Goal: Task Accomplishment & Management: Complete application form

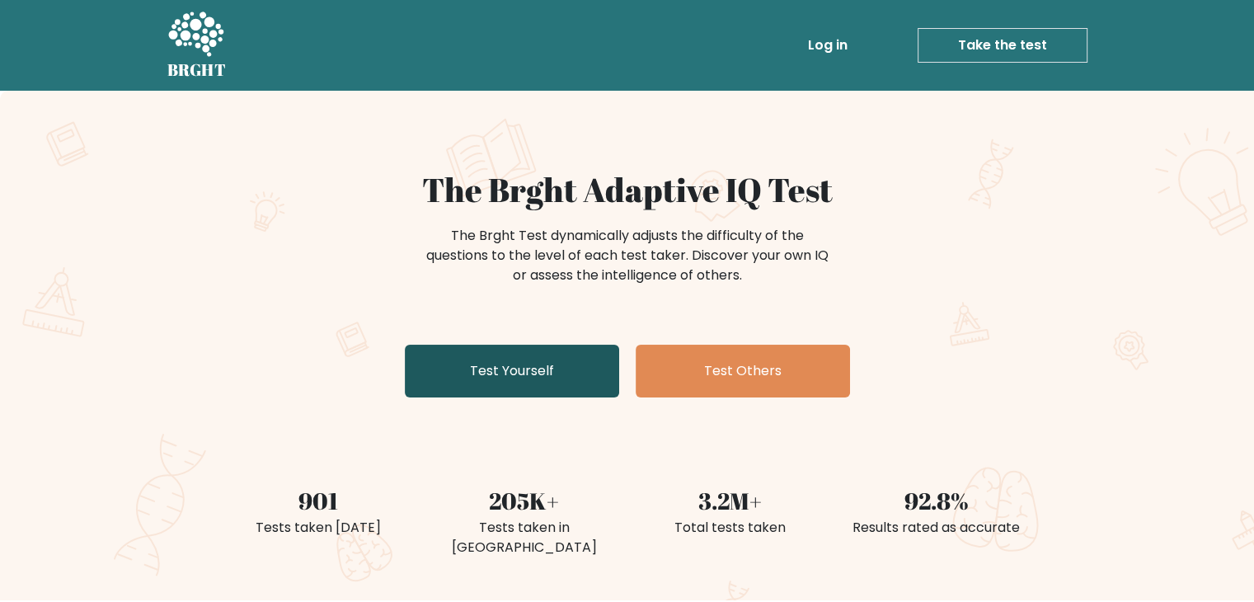
click at [511, 372] on link "Test Yourself" at bounding box center [512, 371] width 214 height 53
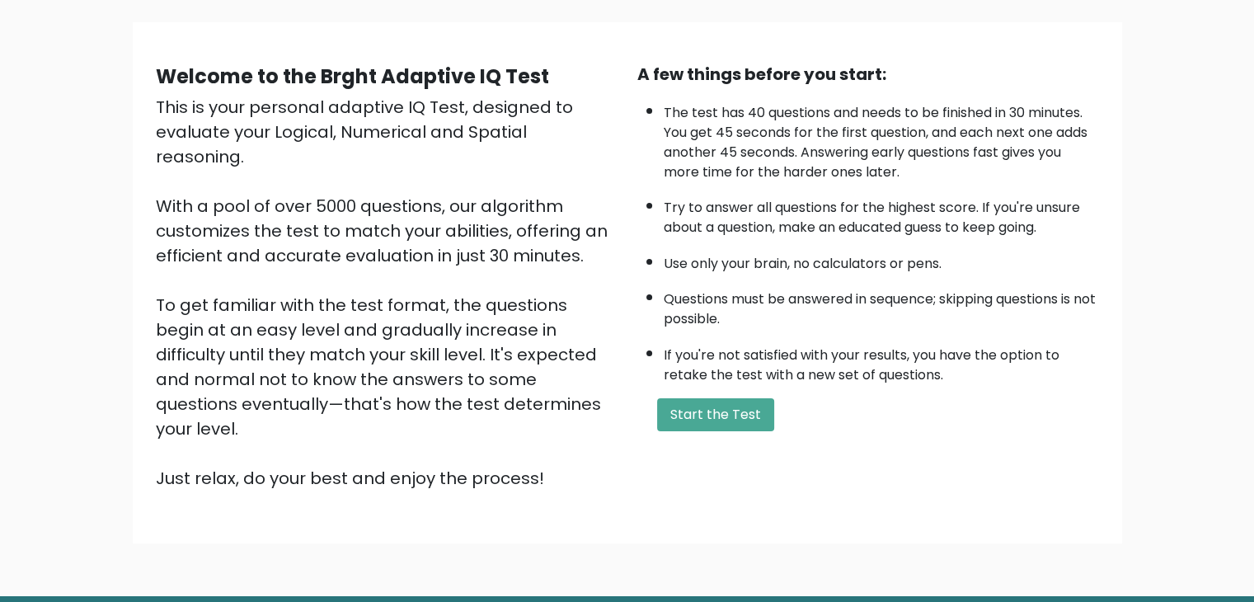
scroll to position [71, 0]
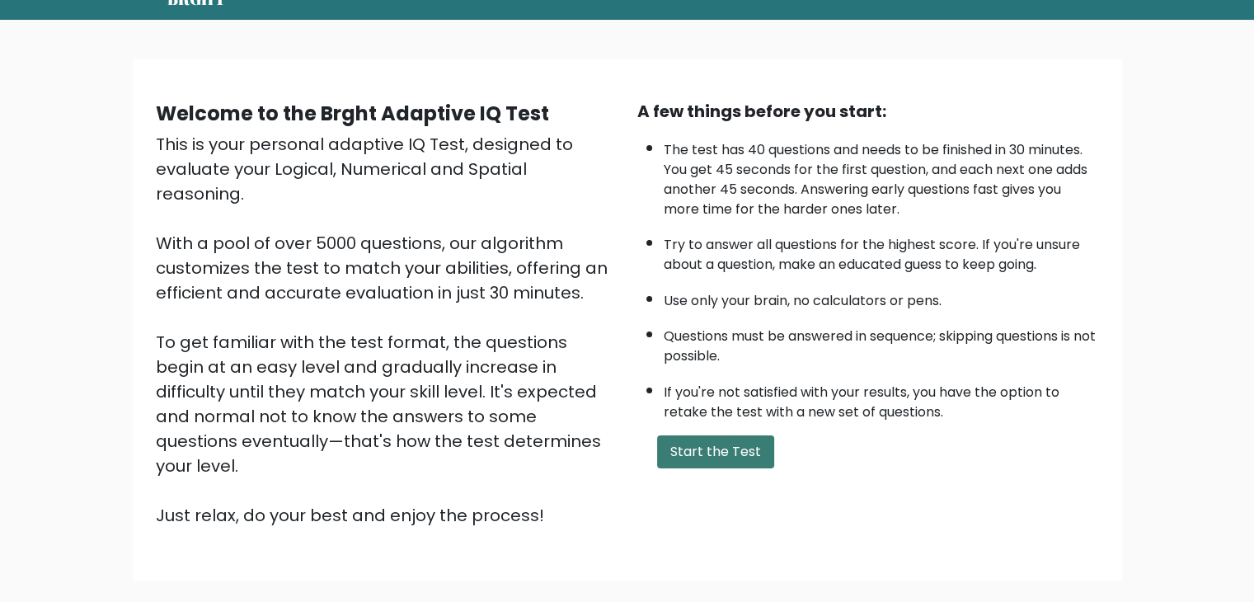
click at [749, 452] on button "Start the Test" at bounding box center [715, 451] width 117 height 33
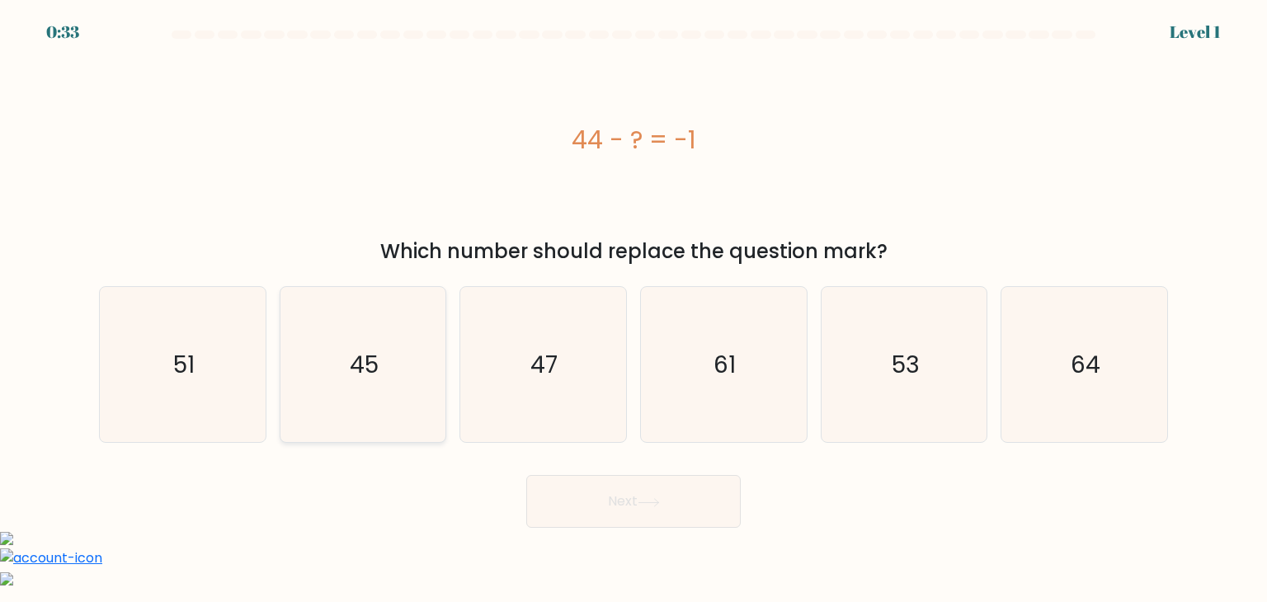
click at [404, 386] on icon "45" at bounding box center [362, 364] width 155 height 155
click at [633, 309] on input "b. 45" at bounding box center [633, 305] width 1 height 8
radio input "true"
click at [645, 499] on icon at bounding box center [648, 502] width 22 height 9
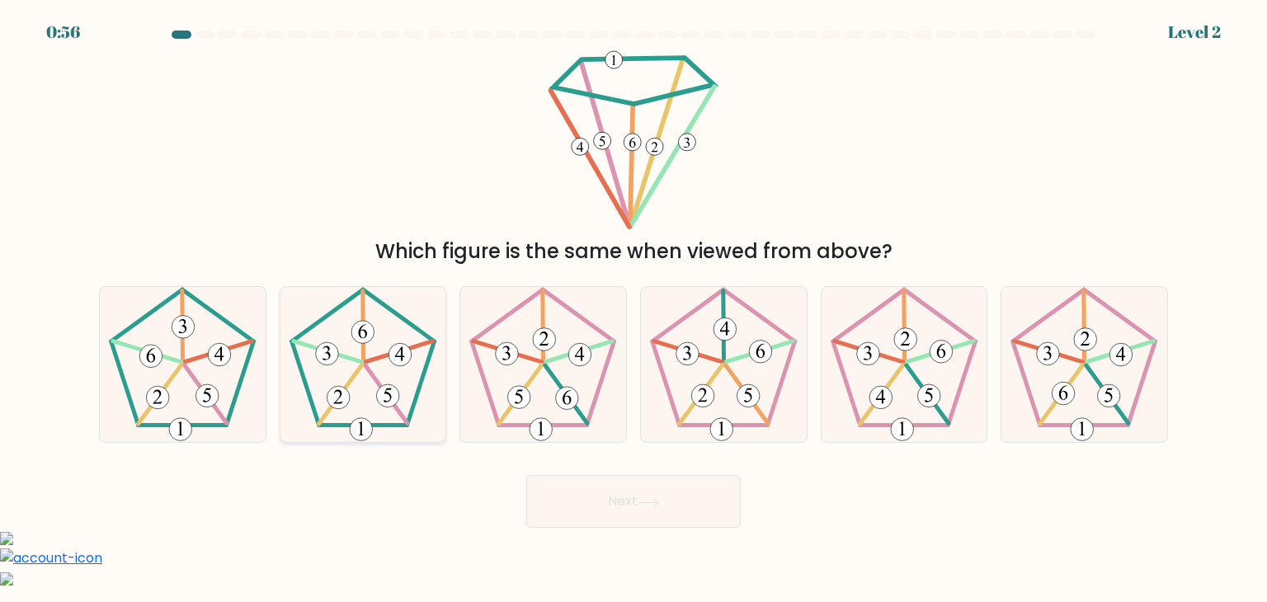
click at [350, 381] on 152 at bounding box center [339, 394] width 43 height 59
click at [633, 309] on input "b." at bounding box center [633, 305] width 1 height 8
radio input "true"
click at [625, 514] on button "Next" at bounding box center [633, 501] width 214 height 53
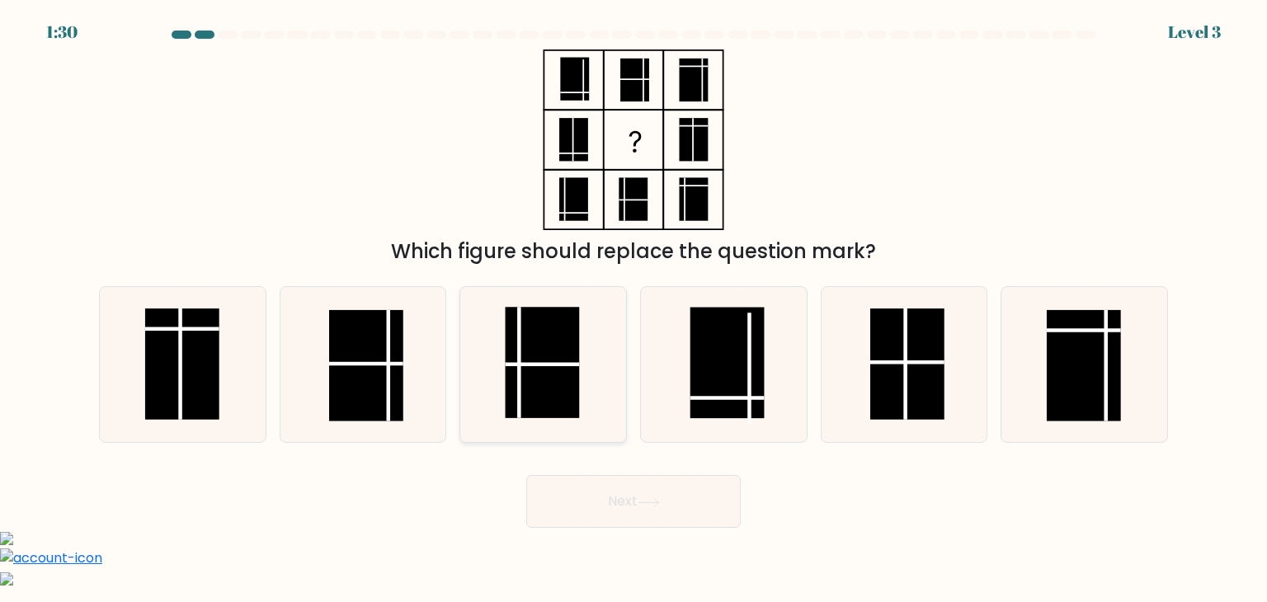
click at [493, 398] on icon at bounding box center [542, 364] width 155 height 155
click at [633, 309] on input "c." at bounding box center [633, 305] width 1 height 8
radio input "true"
click at [660, 499] on icon at bounding box center [648, 502] width 22 height 9
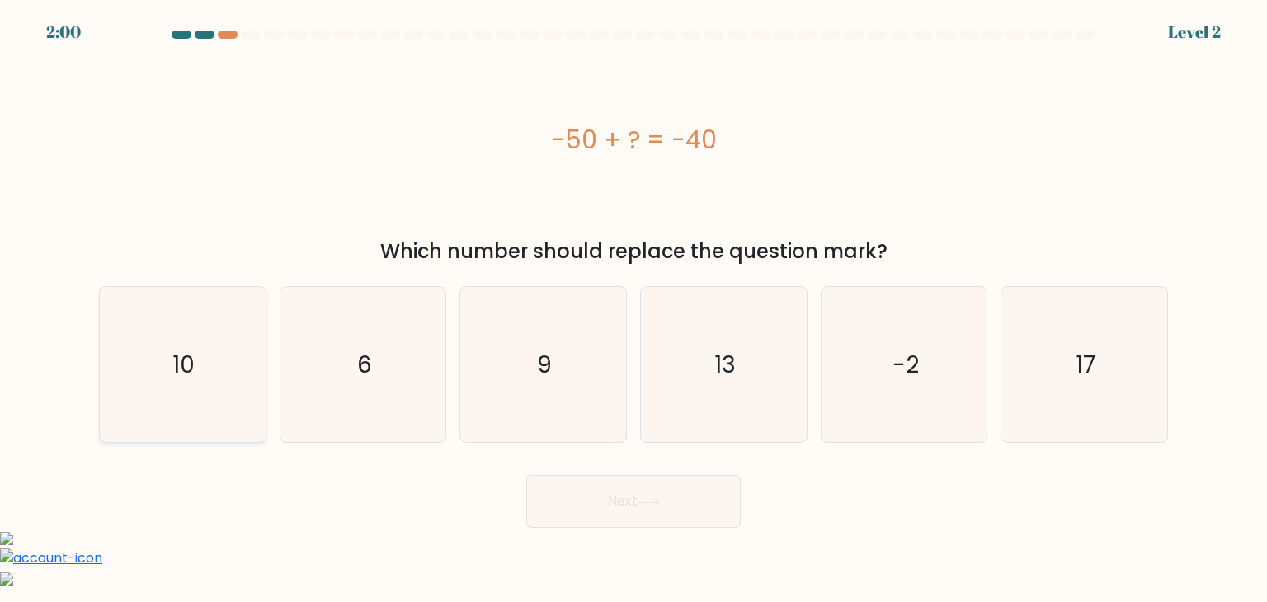
click at [218, 415] on icon "10" at bounding box center [182, 364] width 155 height 155
click at [633, 309] on input "a. 10" at bounding box center [633, 305] width 1 height 8
radio input "true"
click at [651, 511] on button "Next" at bounding box center [633, 501] width 214 height 53
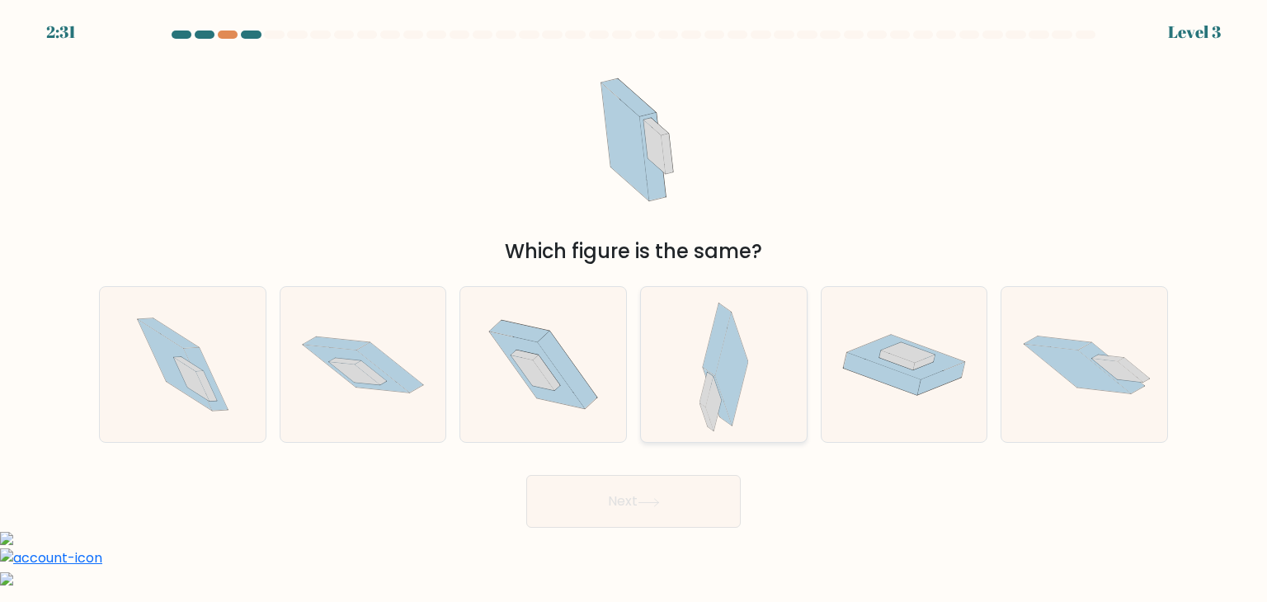
click at [709, 393] on icon at bounding box center [713, 404] width 16 height 54
click at [634, 309] on input "d." at bounding box center [633, 305] width 1 height 8
radio input "true"
click at [676, 496] on button "Next" at bounding box center [633, 501] width 214 height 53
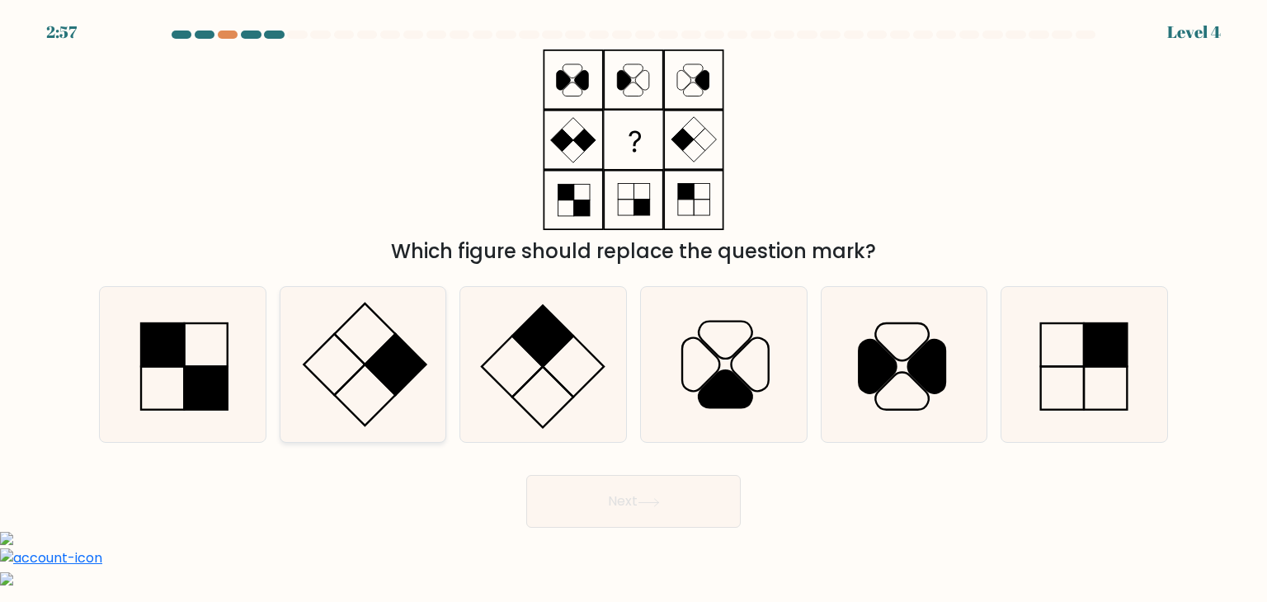
click at [366, 369] on icon at bounding box center [362, 364] width 155 height 155
click at [633, 309] on input "b." at bounding box center [633, 305] width 1 height 8
radio input "true"
click at [634, 498] on button "Next" at bounding box center [633, 501] width 214 height 53
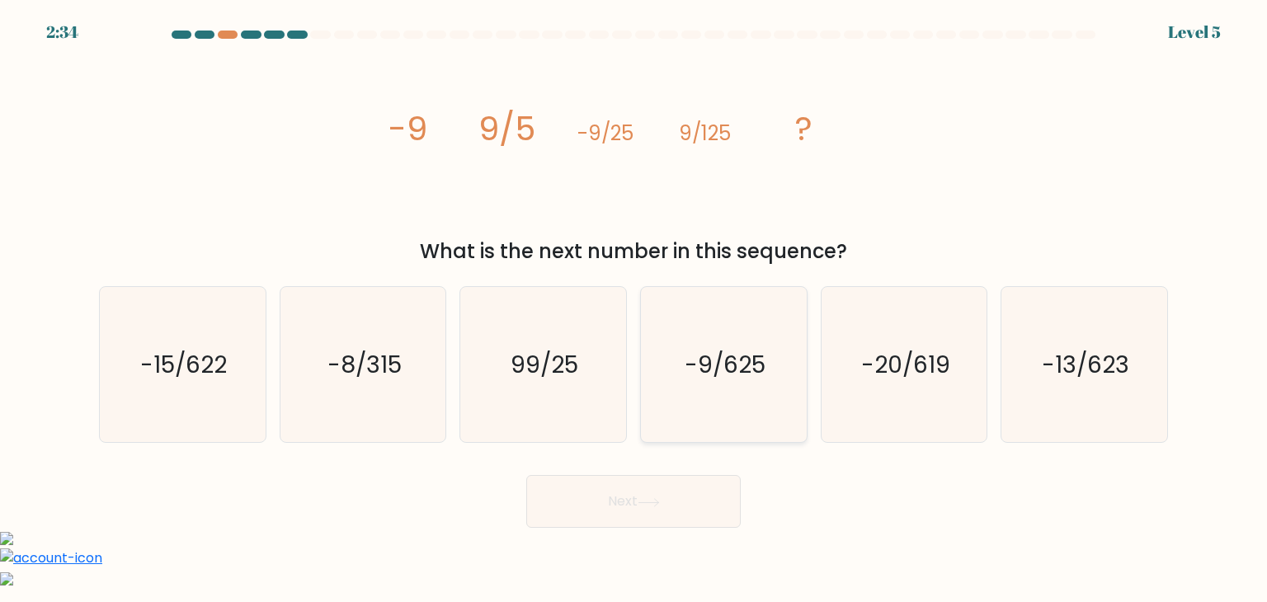
click at [731, 365] on text "-9/625" at bounding box center [724, 364] width 81 height 33
click at [634, 309] on input "d. -9/625" at bounding box center [633, 305] width 1 height 8
radio input "true"
click at [703, 511] on button "Next" at bounding box center [633, 501] width 214 height 53
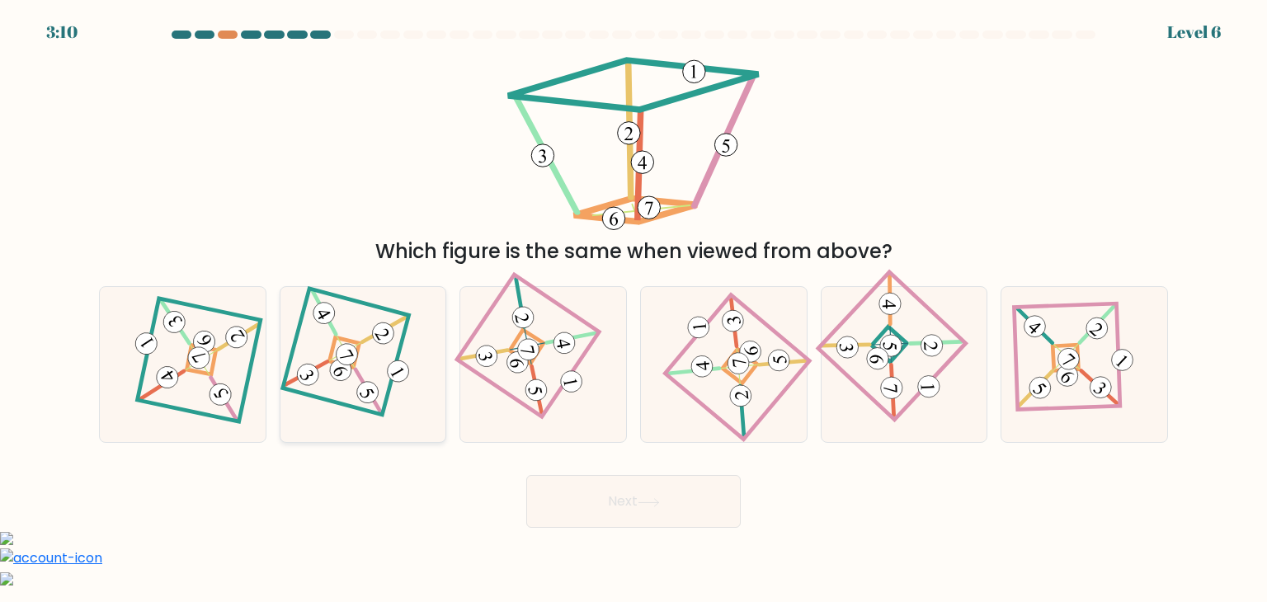
drag, startPoint x: 383, startPoint y: 354, endPoint x: 464, endPoint y: 429, distance: 110.9
click at [383, 356] on icon at bounding box center [362, 365] width 106 height 125
click at [633, 309] on input "b." at bounding box center [633, 305] width 1 height 8
radio input "true"
click at [702, 509] on button "Next" at bounding box center [633, 501] width 214 height 53
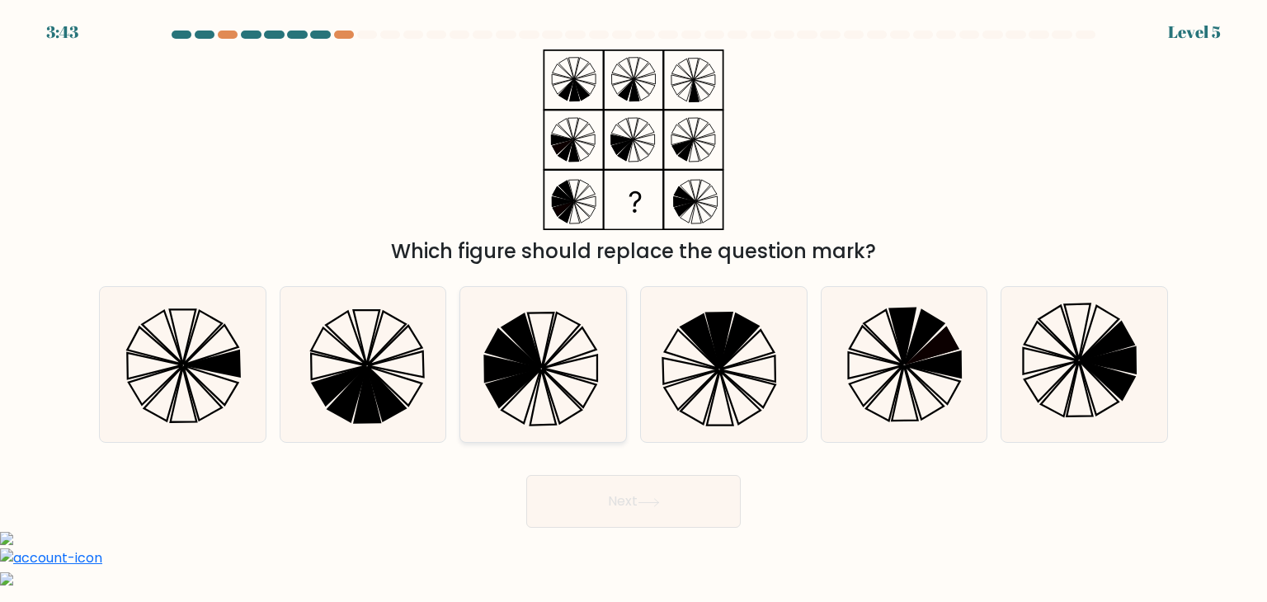
click at [541, 399] on icon at bounding box center [542, 364] width 155 height 155
click at [633, 309] on input "c." at bounding box center [633, 305] width 1 height 8
radio input "true"
click at [638, 496] on button "Next" at bounding box center [633, 501] width 214 height 53
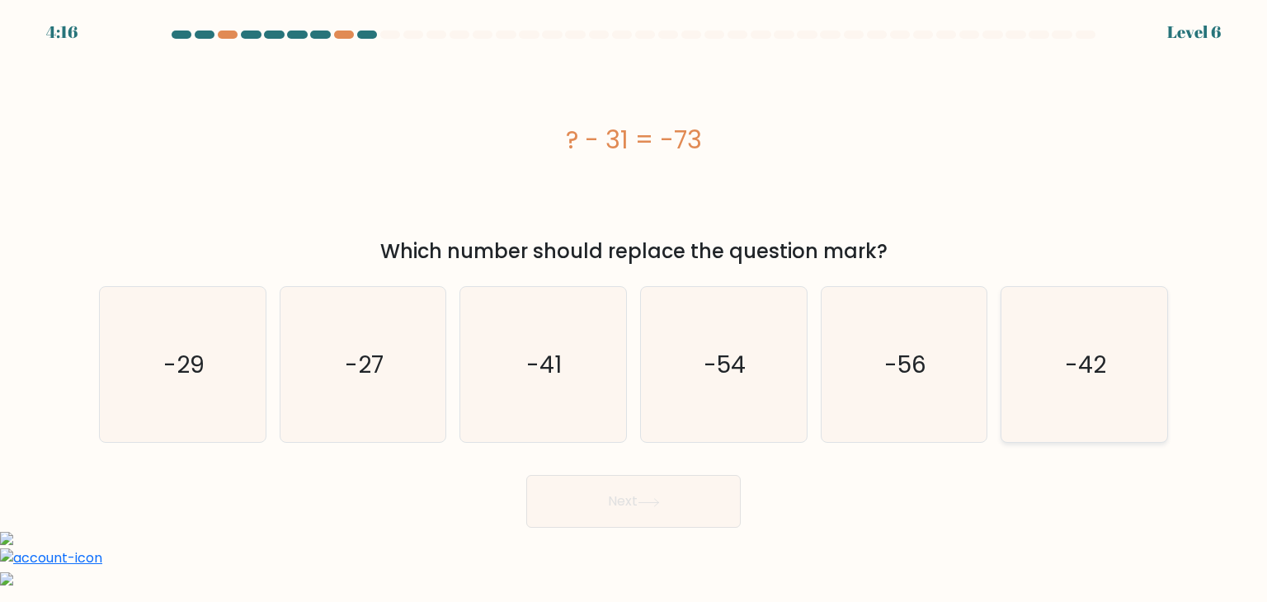
click at [1057, 378] on icon "-42" at bounding box center [1083, 364] width 155 height 155
click at [634, 309] on input "f. -42" at bounding box center [633, 305] width 1 height 8
radio input "true"
click at [670, 505] on button "Next" at bounding box center [633, 501] width 214 height 53
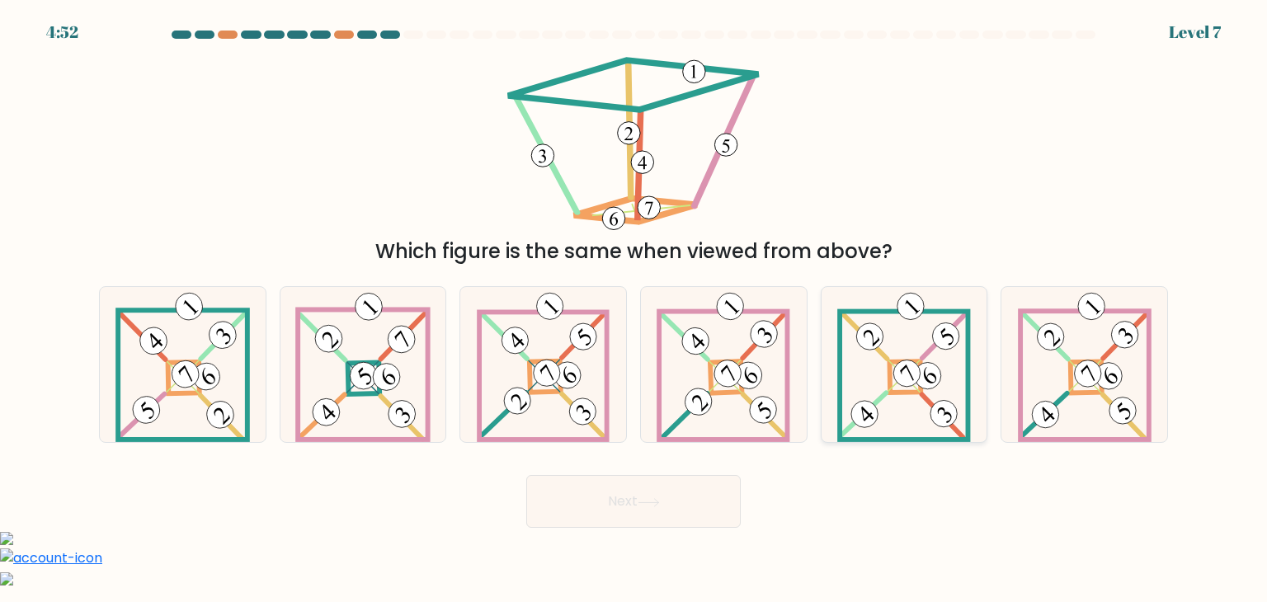
click at [878, 384] on icon at bounding box center [904, 364] width 134 height 155
click at [634, 309] on input "e." at bounding box center [633, 305] width 1 height 8
radio input "true"
click at [656, 508] on button "Next" at bounding box center [633, 501] width 214 height 53
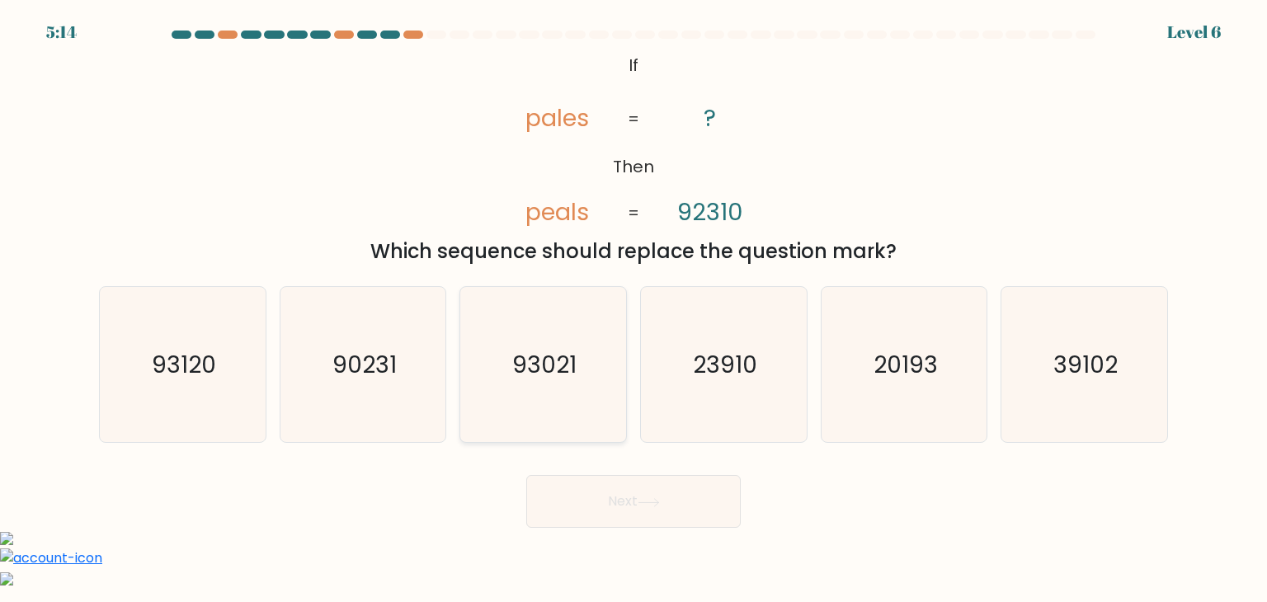
click at [561, 404] on icon "93021" at bounding box center [542, 364] width 155 height 155
click at [633, 309] on input "c. 93021" at bounding box center [633, 305] width 1 height 8
radio input "true"
click at [650, 505] on icon at bounding box center [648, 502] width 22 height 9
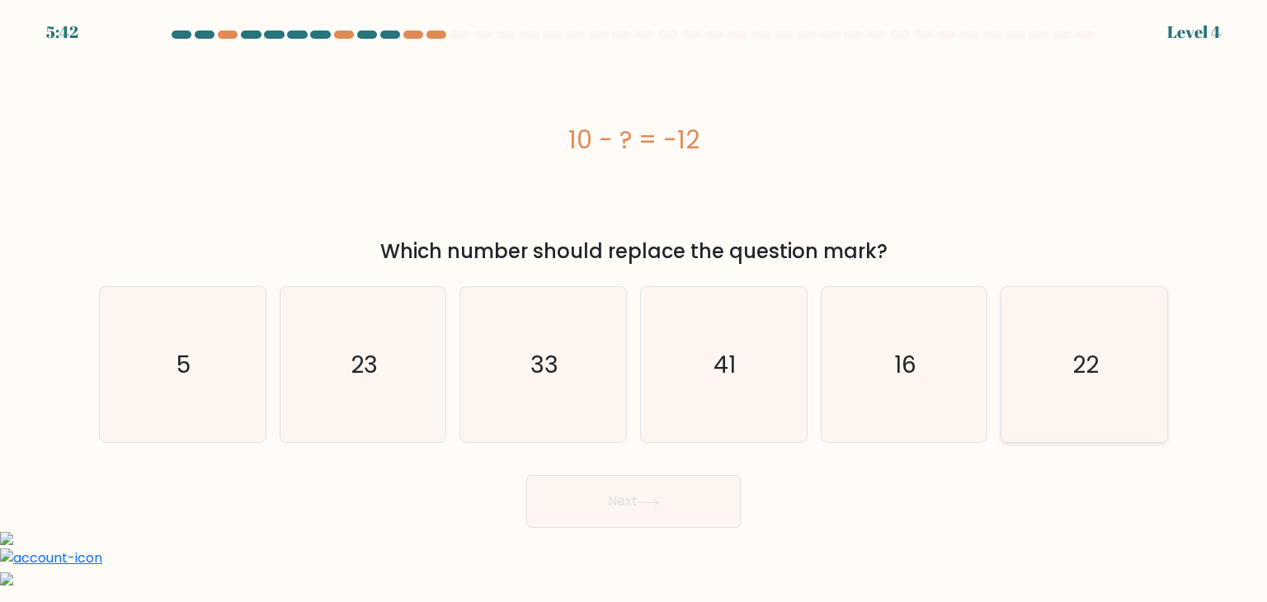
click at [1072, 400] on icon "22" at bounding box center [1083, 364] width 155 height 155
click at [634, 309] on input "f. 22" at bounding box center [633, 305] width 1 height 8
radio input "true"
click at [696, 510] on button "Next" at bounding box center [633, 501] width 214 height 53
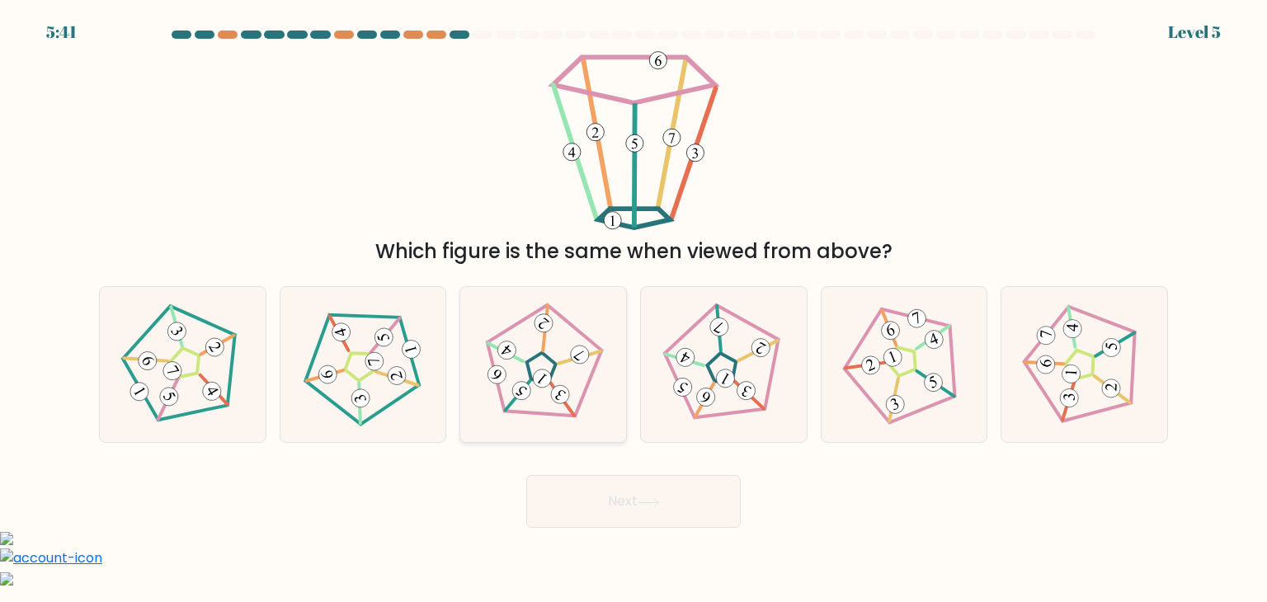
click at [561, 378] on icon at bounding box center [543, 365] width 125 height 125
click at [633, 309] on input "c." at bounding box center [633, 305] width 1 height 8
radio input "true"
click at [615, 499] on button "Next" at bounding box center [633, 501] width 214 height 53
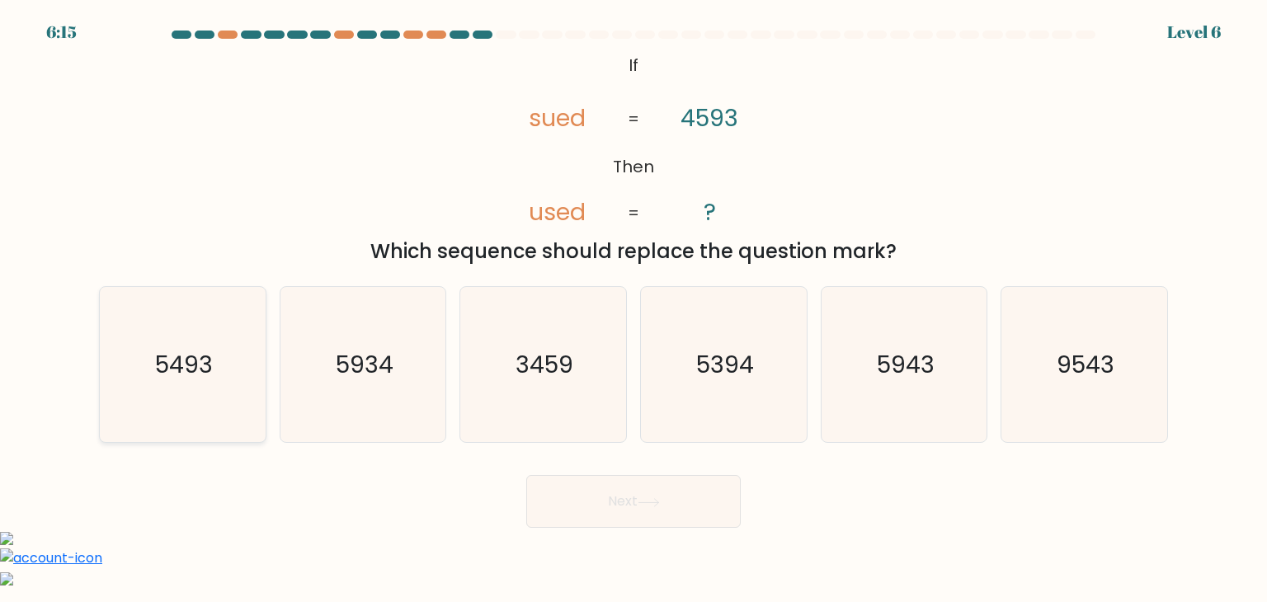
click at [215, 369] on icon "5493" at bounding box center [182, 364] width 155 height 155
click at [633, 309] on input "a. 5493" at bounding box center [633, 305] width 1 height 8
radio input "true"
click at [633, 502] on button "Next" at bounding box center [633, 501] width 214 height 53
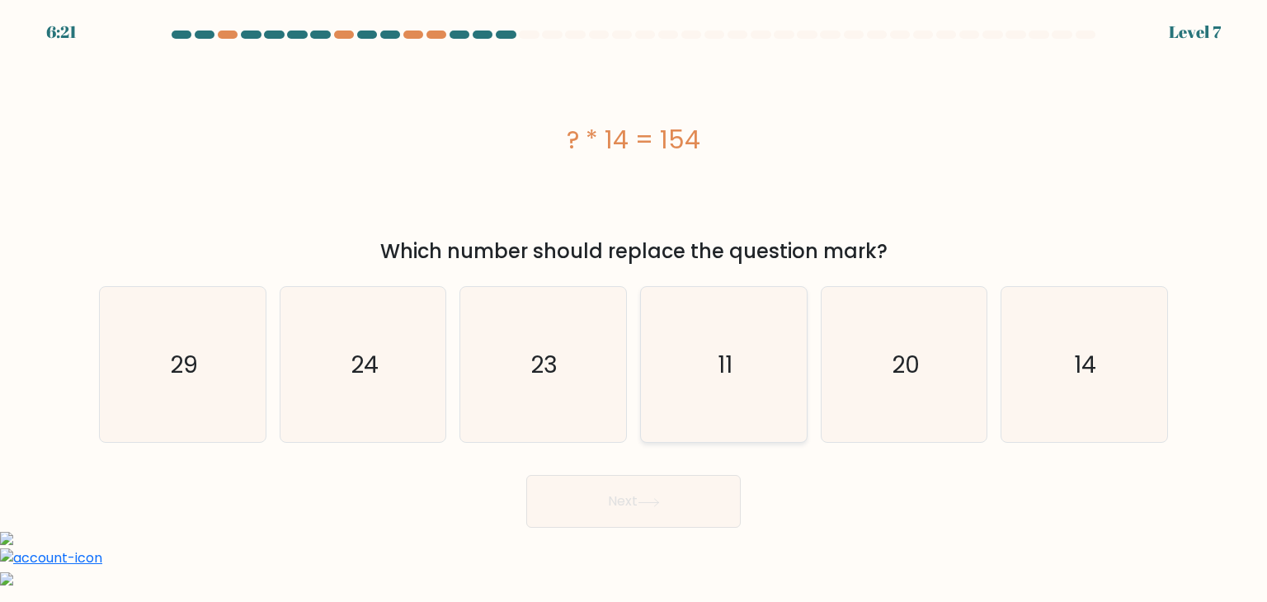
click at [727, 401] on icon "11" at bounding box center [723, 364] width 155 height 155
click at [634, 309] on input "d. 11" at bounding box center [633, 305] width 1 height 8
radio input "true"
click at [691, 517] on button "Next" at bounding box center [633, 501] width 214 height 53
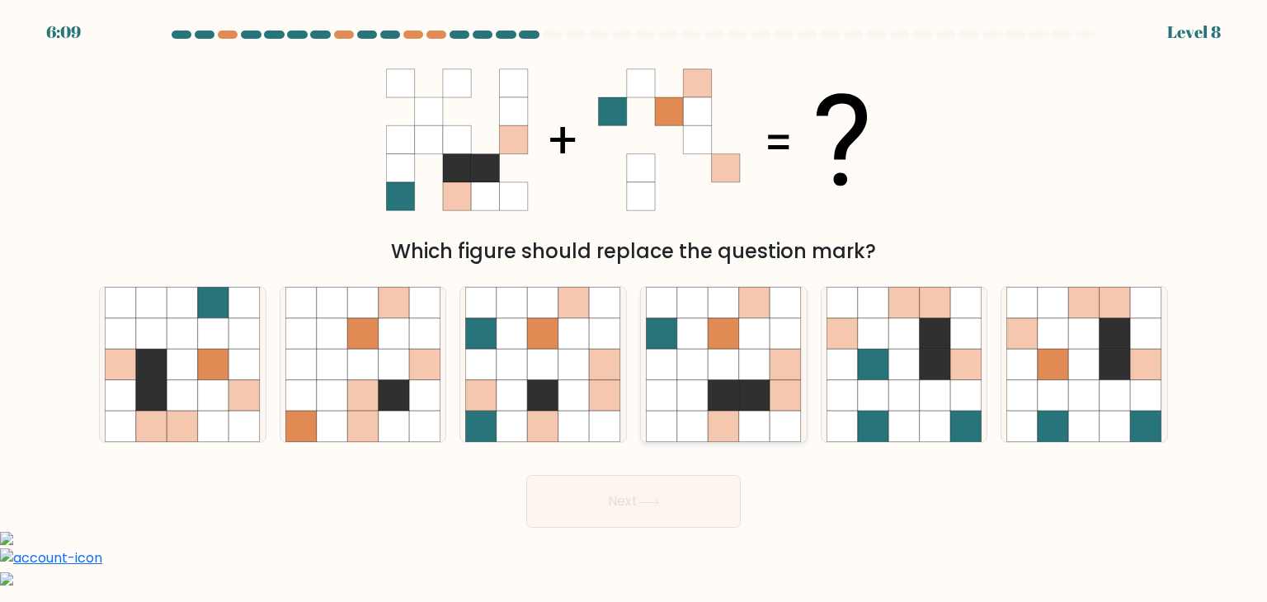
click at [753, 407] on icon at bounding box center [754, 395] width 31 height 31
click at [634, 309] on input "d." at bounding box center [633, 305] width 1 height 8
radio input "true"
click at [682, 499] on button "Next" at bounding box center [633, 501] width 214 height 53
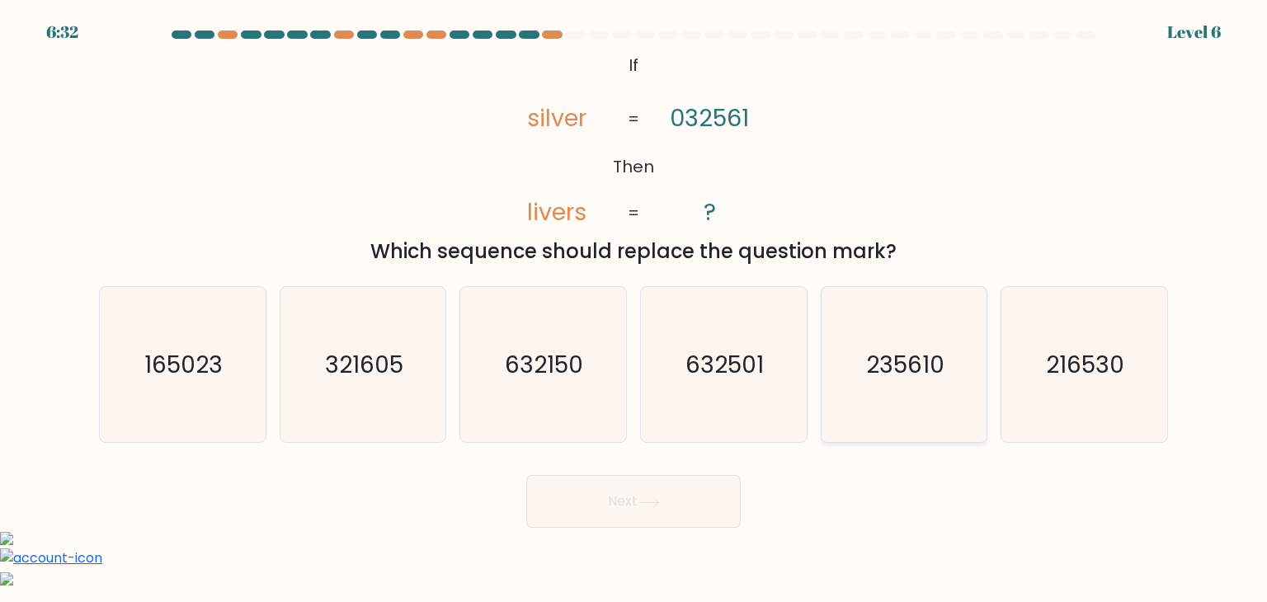
click at [874, 381] on icon "235610" at bounding box center [903, 364] width 155 height 155
click at [634, 309] on input "e. 235610" at bounding box center [633, 305] width 1 height 8
radio input "true"
click at [685, 493] on button "Next" at bounding box center [633, 501] width 214 height 53
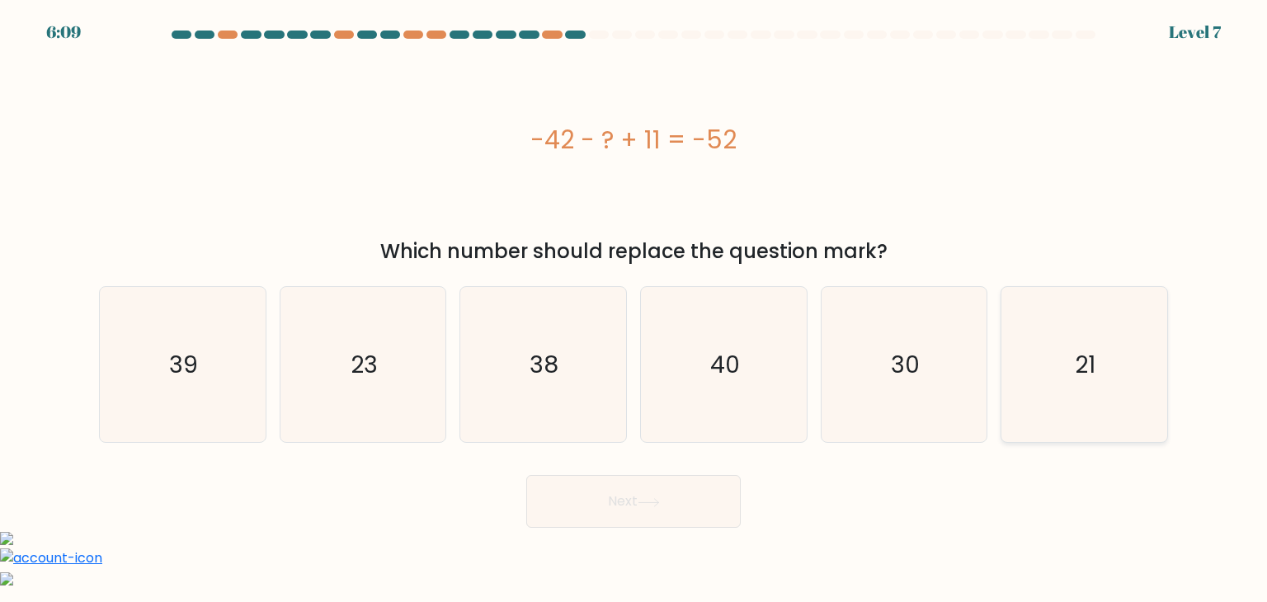
click at [1009, 376] on icon "21" at bounding box center [1083, 364] width 155 height 155
click at [634, 309] on input "f. 21" at bounding box center [633, 305] width 1 height 8
radio input "true"
click at [745, 495] on div "Next" at bounding box center [633, 495] width 1088 height 65
click at [706, 512] on button "Next" at bounding box center [633, 501] width 214 height 53
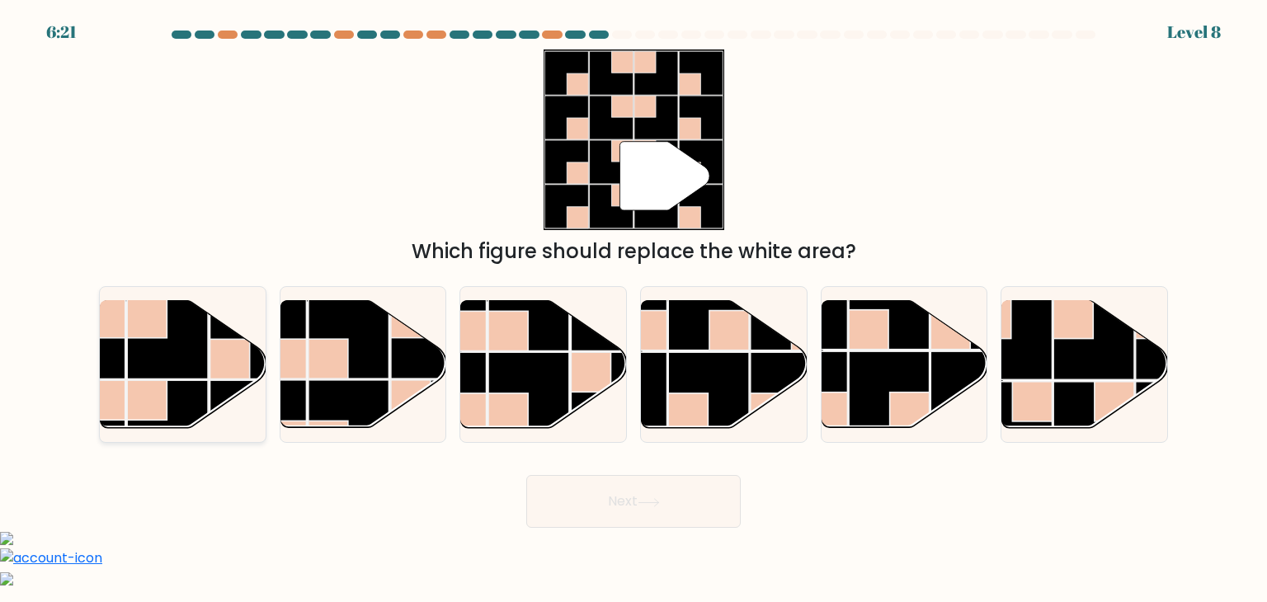
click at [112, 364] on rect at bounding box center [85, 338] width 81 height 81
click at [633, 309] on input "a." at bounding box center [633, 305] width 1 height 8
radio input "true"
click at [643, 509] on button "Next" at bounding box center [633, 501] width 214 height 53
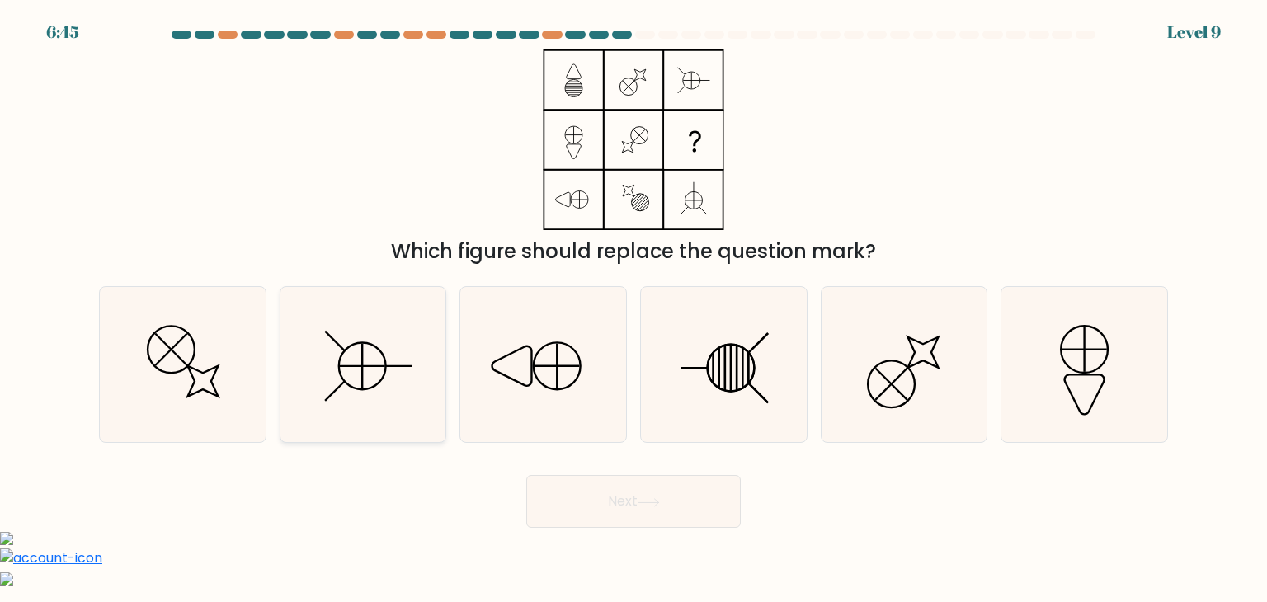
click at [397, 377] on icon at bounding box center [362, 364] width 155 height 155
click at [633, 309] on input "b." at bounding box center [633, 305] width 1 height 8
radio input "true"
click at [615, 503] on button "Next" at bounding box center [633, 501] width 214 height 53
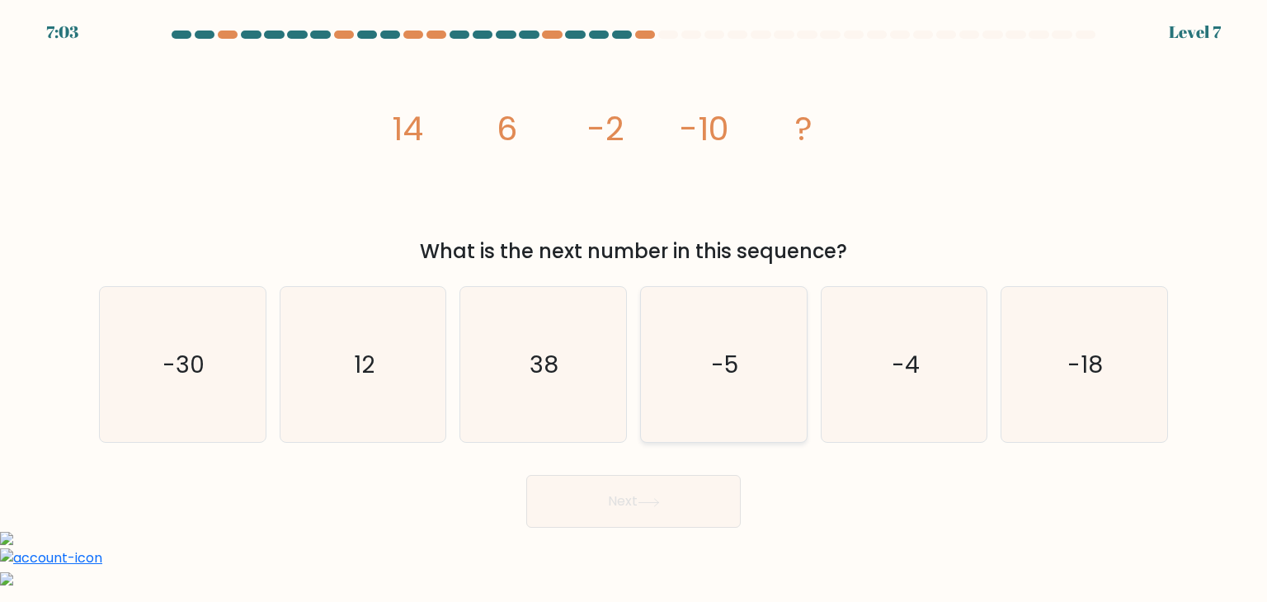
click at [701, 395] on icon "-5" at bounding box center [723, 364] width 155 height 155
click at [634, 309] on input "d. -5" at bounding box center [633, 305] width 1 height 8
radio input "true"
click at [680, 501] on button "Next" at bounding box center [633, 501] width 214 height 53
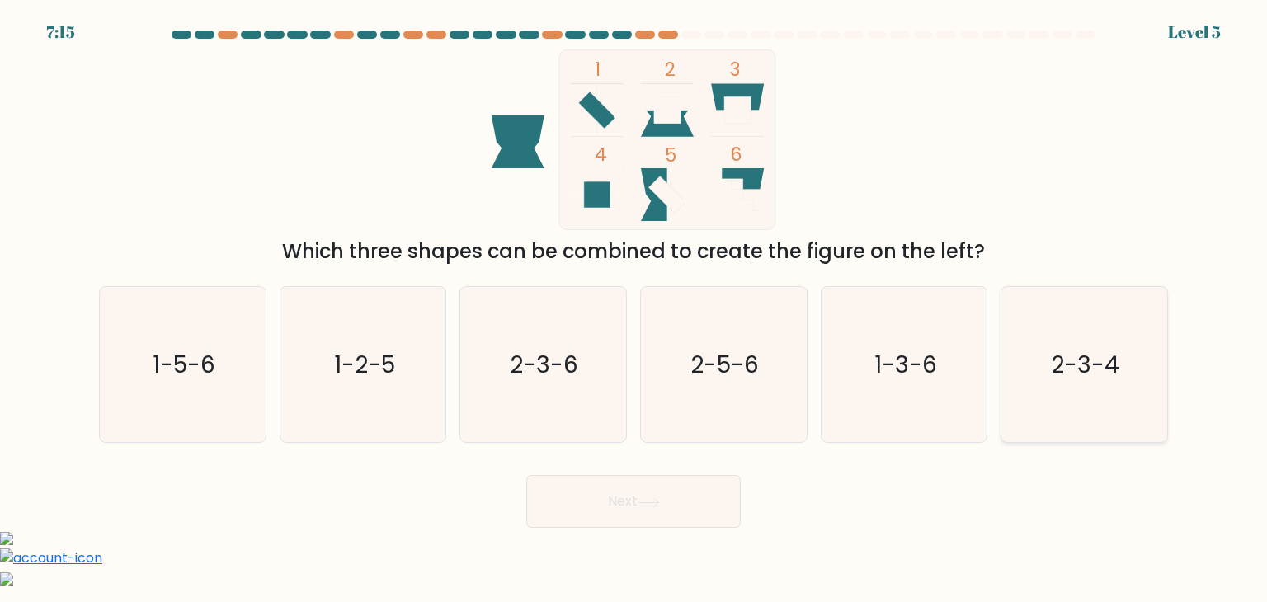
drag, startPoint x: 1135, startPoint y: 376, endPoint x: 1121, endPoint y: 384, distance: 15.6
click at [1131, 376] on icon "2-3-4" at bounding box center [1083, 364] width 155 height 155
click at [634, 309] on input "f. 2-3-4" at bounding box center [633, 305] width 1 height 8
radio input "true"
click at [716, 511] on button "Next" at bounding box center [633, 501] width 214 height 53
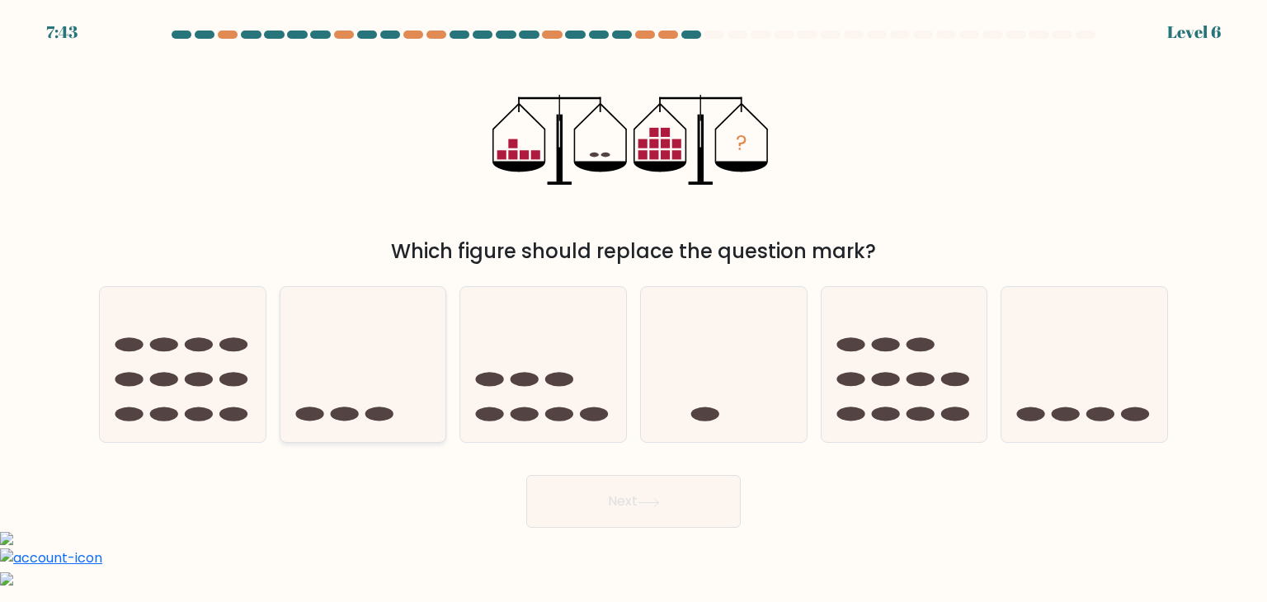
drag, startPoint x: 351, startPoint y: 392, endPoint x: 425, endPoint y: 425, distance: 80.5
click at [351, 391] on icon at bounding box center [363, 364] width 166 height 137
click at [633, 309] on input "b." at bounding box center [633, 305] width 1 height 8
radio input "true"
click at [604, 486] on button "Next" at bounding box center [633, 501] width 214 height 53
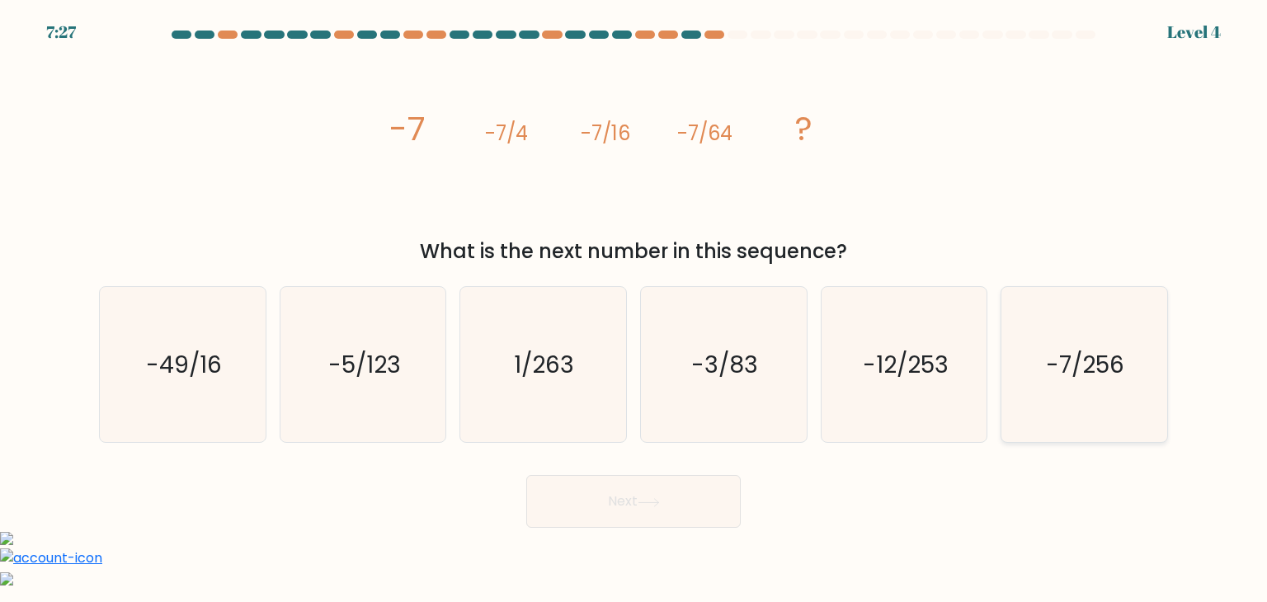
click at [1064, 397] on icon "-7/256" at bounding box center [1083, 364] width 155 height 155
click at [634, 309] on input "f. -7/256" at bounding box center [633, 305] width 1 height 8
radio input "true"
click at [635, 502] on button "Next" at bounding box center [633, 501] width 214 height 53
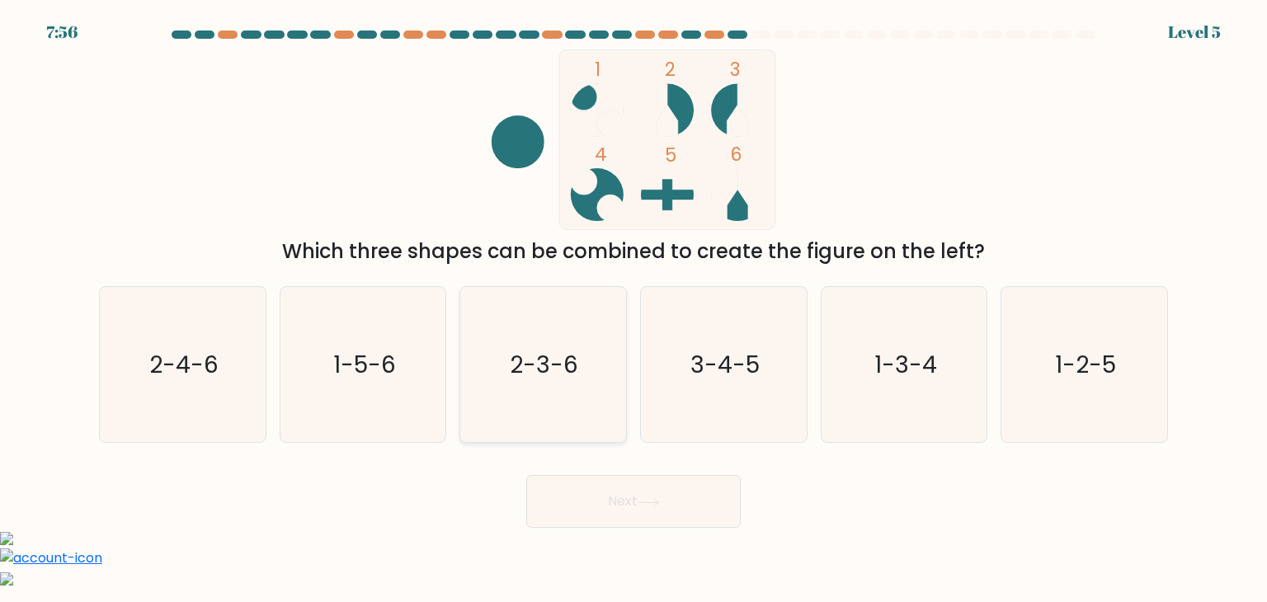
click at [572, 383] on icon "2-3-6" at bounding box center [542, 364] width 155 height 155
click at [633, 309] on input "c. 2-3-6" at bounding box center [633, 305] width 1 height 8
radio input "true"
click at [625, 516] on button "Next" at bounding box center [633, 501] width 214 height 53
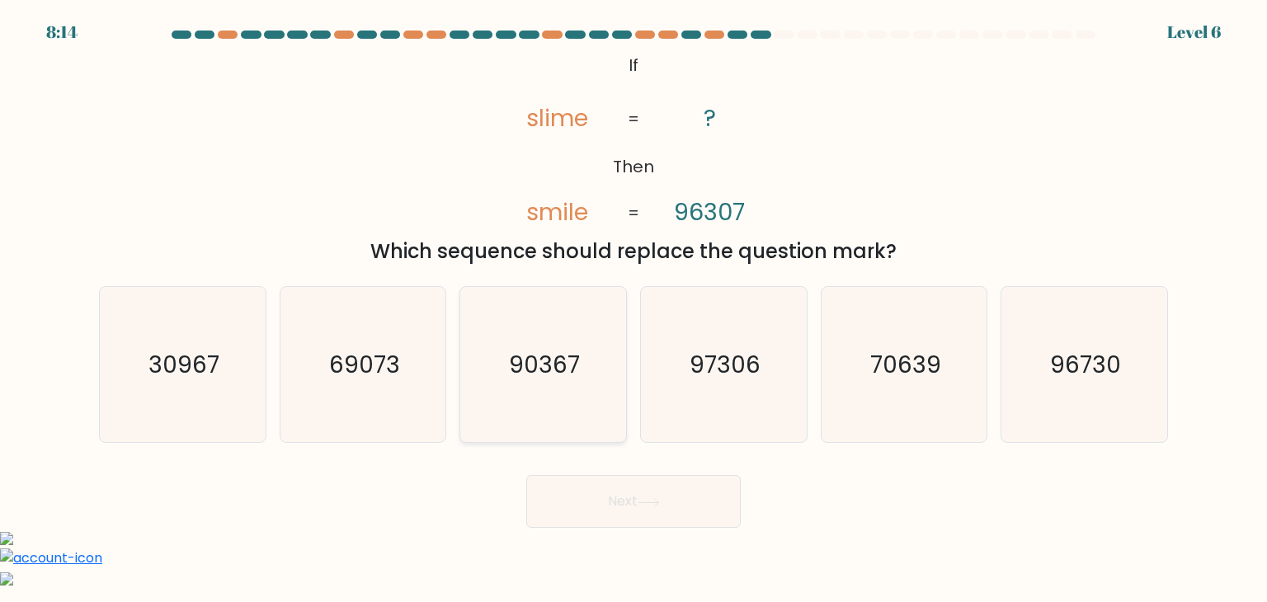
click at [580, 404] on icon "90367" at bounding box center [542, 364] width 155 height 155
click at [633, 309] on input "c. 90367" at bounding box center [633, 305] width 1 height 8
radio input "true"
click at [654, 495] on button "Next" at bounding box center [633, 501] width 214 height 53
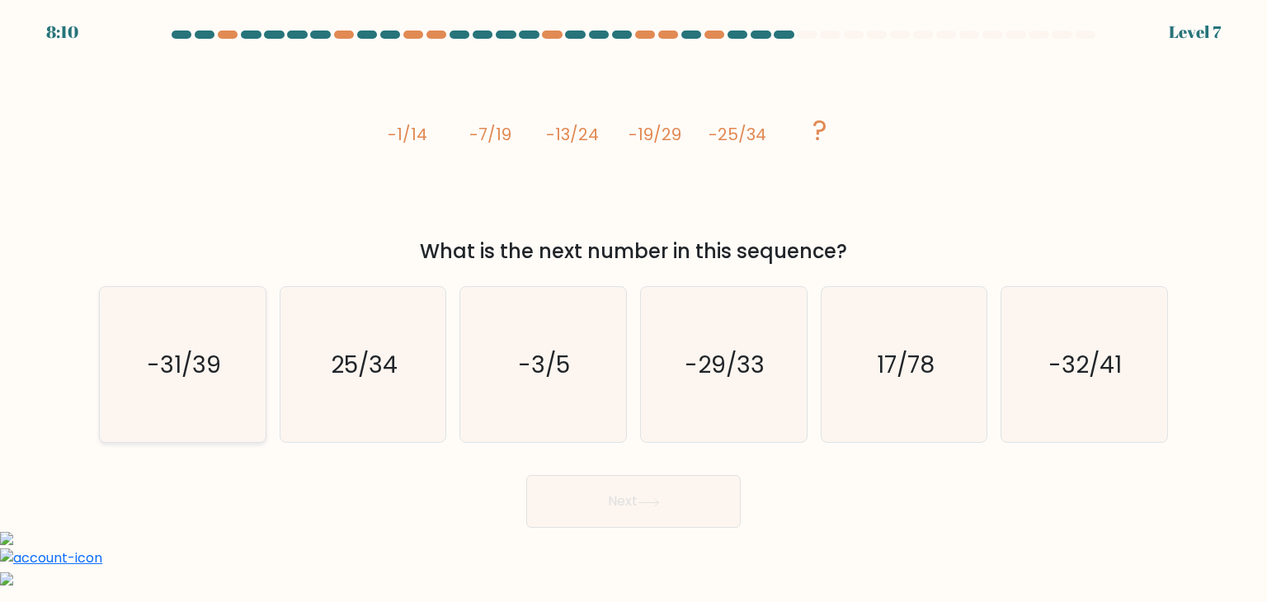
click at [200, 369] on text "-31/39" at bounding box center [184, 364] width 74 height 33
click at [633, 309] on input "a. -31/39" at bounding box center [633, 305] width 1 height 8
radio input "true"
click at [647, 509] on button "Next" at bounding box center [633, 501] width 214 height 53
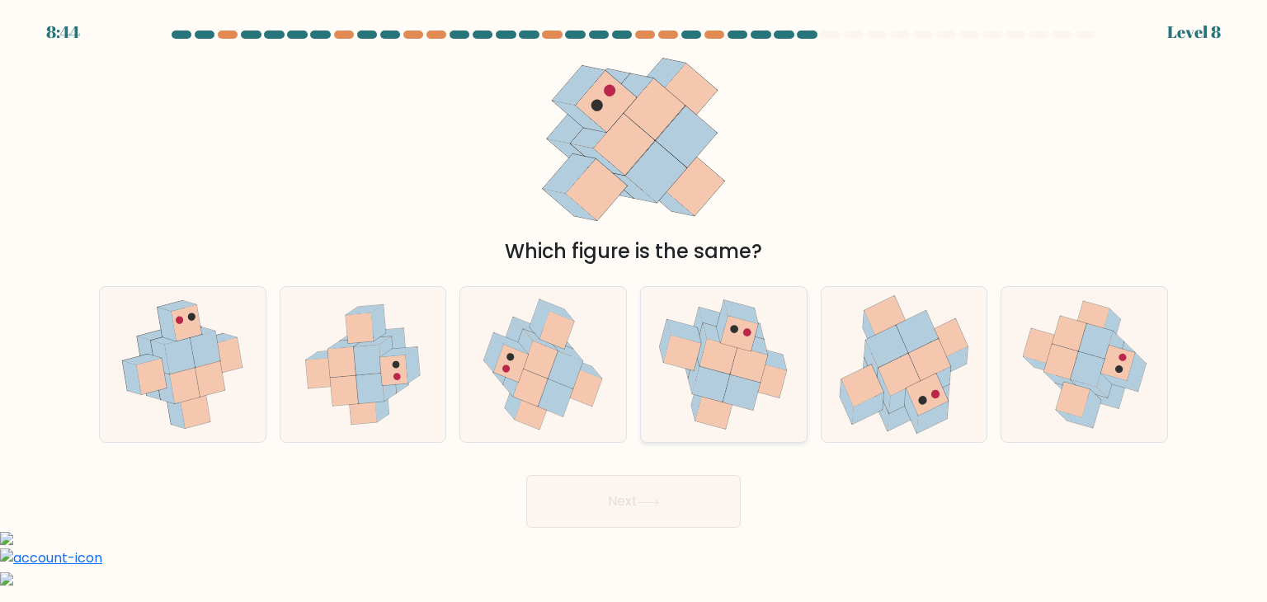
click at [757, 371] on icon at bounding box center [749, 364] width 37 height 35
click at [634, 309] on input "d." at bounding box center [633, 305] width 1 height 8
radio input "true"
click at [696, 519] on button "Next" at bounding box center [633, 501] width 214 height 53
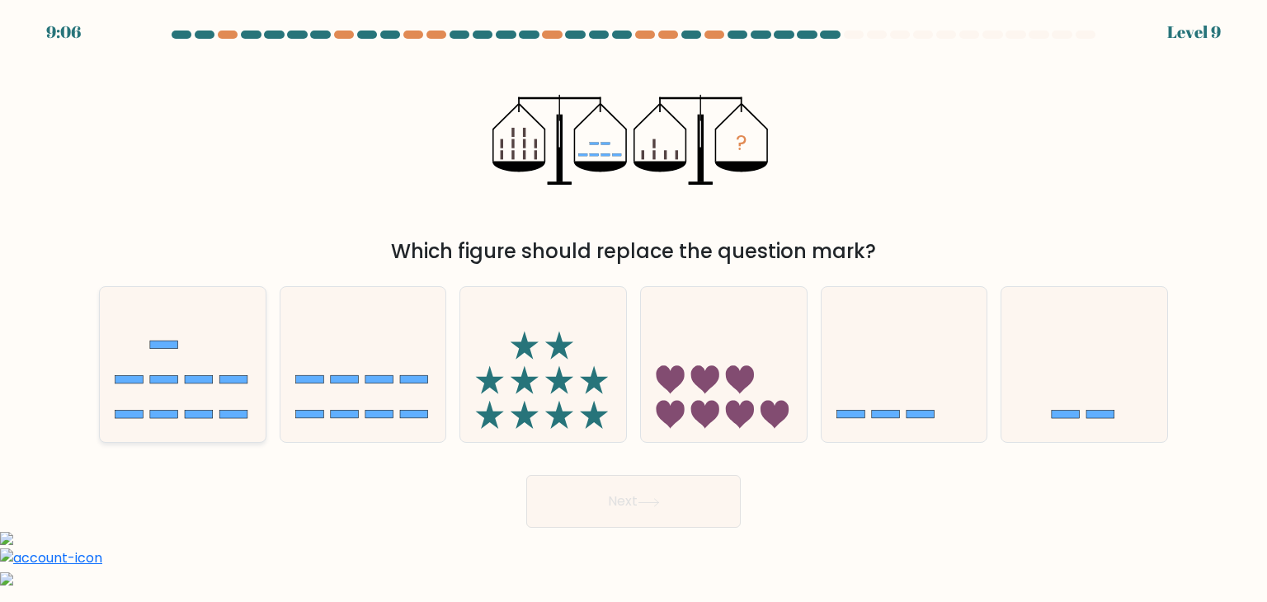
click at [244, 407] on icon at bounding box center [183, 364] width 166 height 137
click at [633, 309] on input "a." at bounding box center [633, 305] width 1 height 8
radio input "true"
click at [623, 516] on button "Next" at bounding box center [633, 501] width 214 height 53
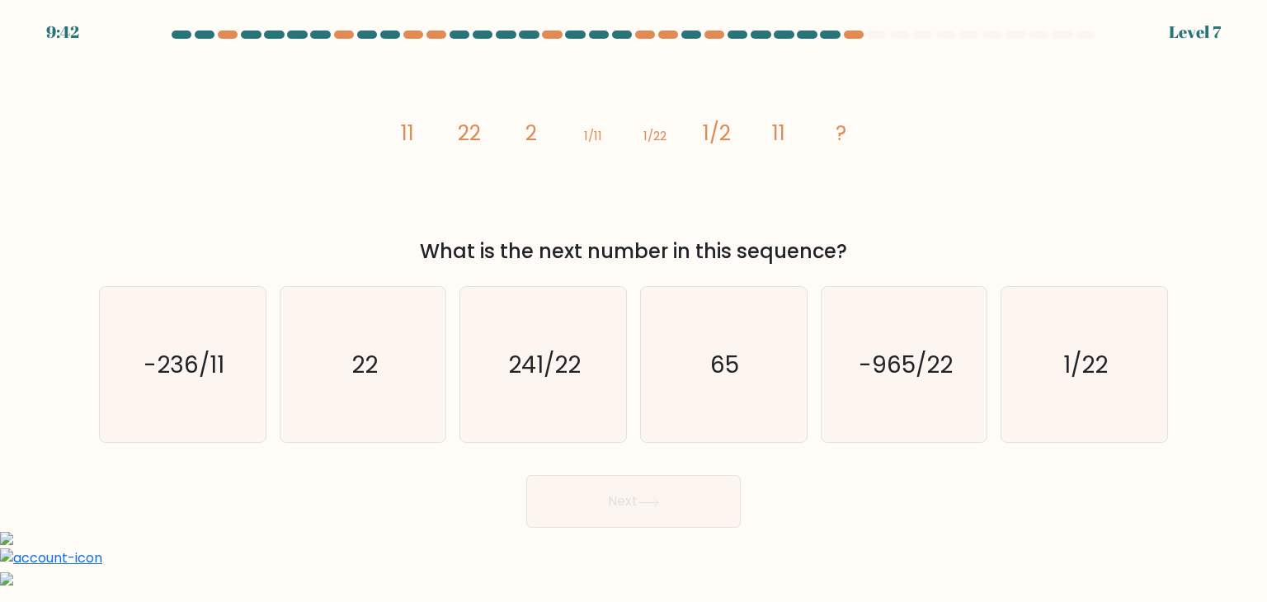
drag, startPoint x: 393, startPoint y: 390, endPoint x: 511, endPoint y: 475, distance: 145.3
click at [392, 390] on icon "22" at bounding box center [362, 364] width 155 height 155
click at [633, 309] on input "b. 22" at bounding box center [633, 305] width 1 height 8
radio input "true"
click at [587, 494] on button "Next" at bounding box center [633, 501] width 214 height 53
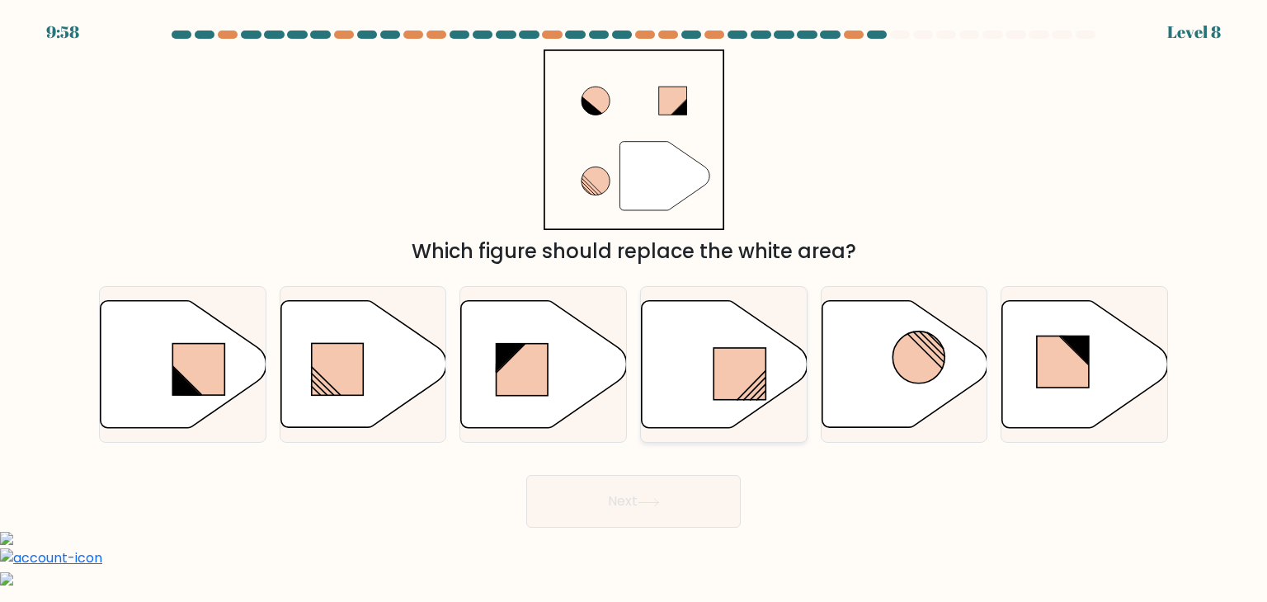
drag, startPoint x: 678, startPoint y: 376, endPoint x: 660, endPoint y: 447, distance: 73.2
click at [678, 377] on icon at bounding box center [725, 364] width 166 height 127
click at [634, 309] on input "d." at bounding box center [633, 305] width 1 height 8
radio input "true"
click at [660, 491] on button "Next" at bounding box center [633, 501] width 214 height 53
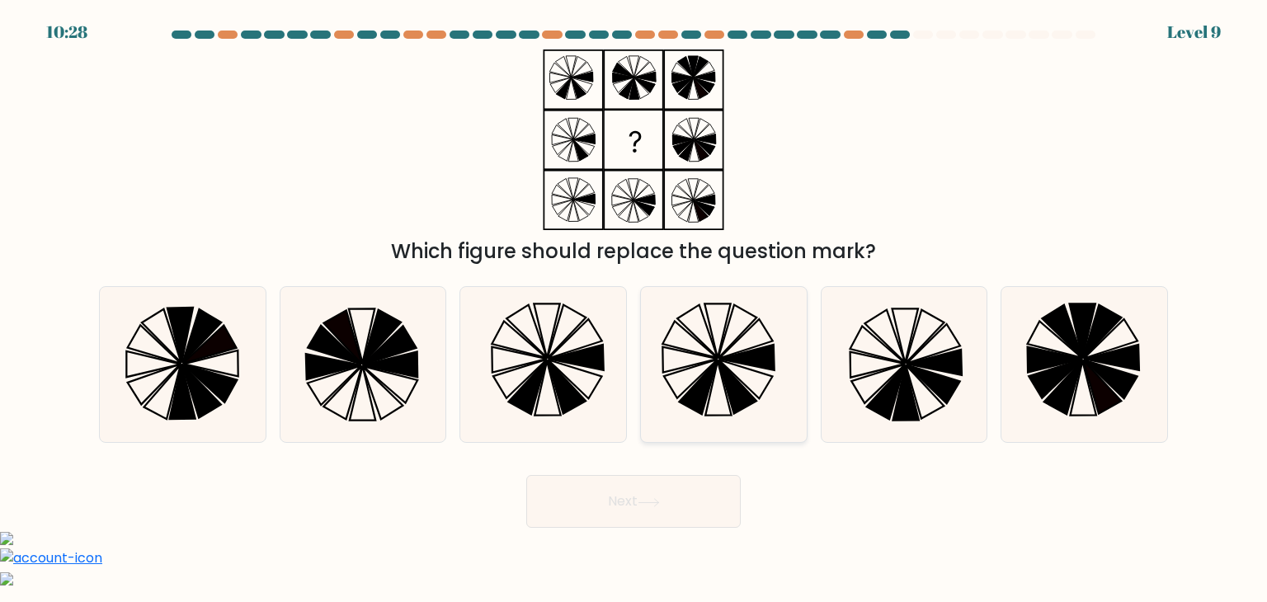
click at [744, 377] on icon at bounding box center [723, 364] width 155 height 155
click at [634, 309] on input "d." at bounding box center [633, 305] width 1 height 8
radio input "true"
click at [717, 504] on button "Next" at bounding box center [633, 501] width 214 height 53
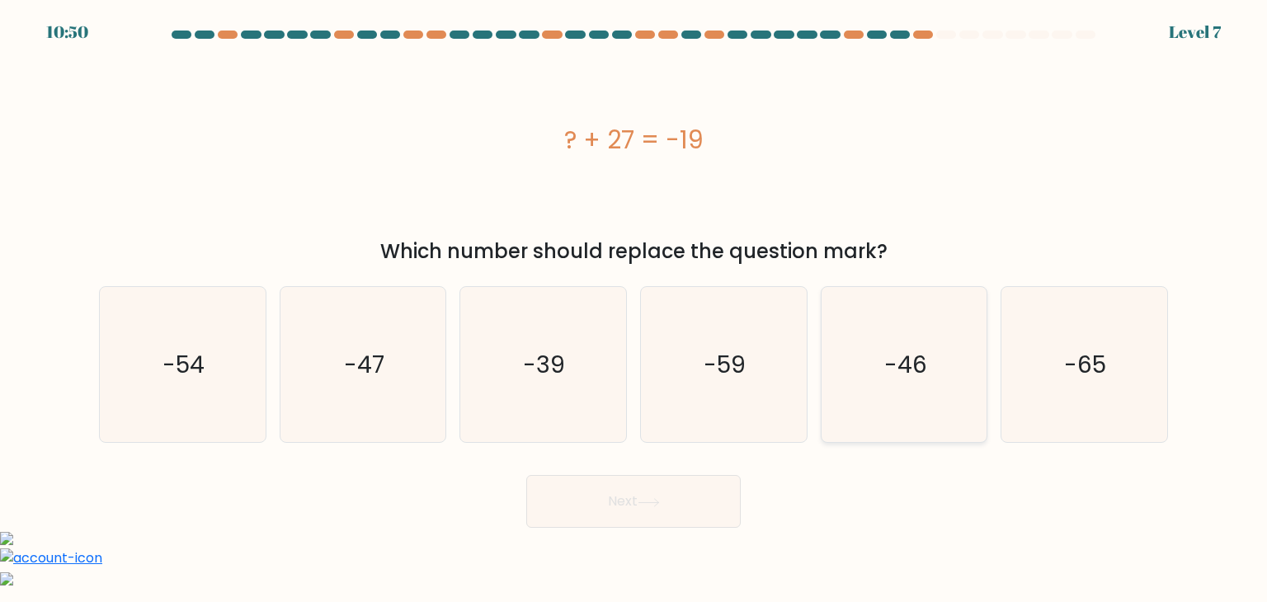
click at [938, 407] on icon "-46" at bounding box center [903, 364] width 155 height 155
click at [634, 309] on input "e. -46" at bounding box center [633, 305] width 1 height 8
radio input "true"
click at [693, 504] on button "Next" at bounding box center [633, 501] width 214 height 53
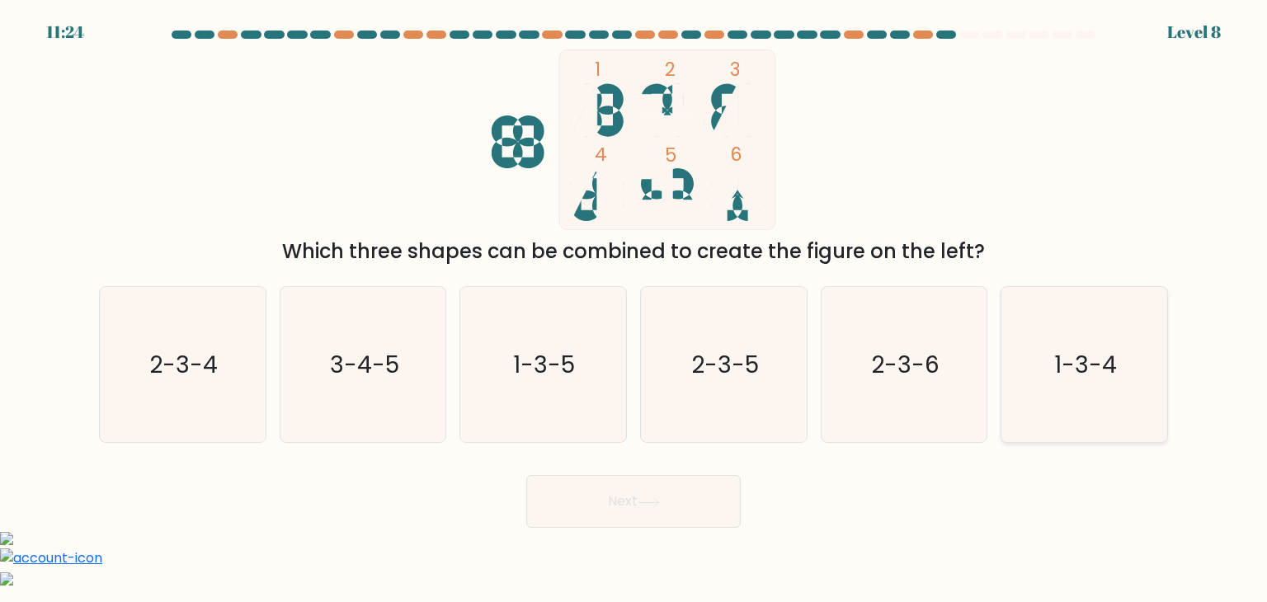
click at [1042, 387] on icon "1-3-4" at bounding box center [1083, 364] width 155 height 155
click at [634, 309] on input "f. 1-3-4" at bounding box center [633, 305] width 1 height 8
radio input "true"
click at [693, 514] on button "Next" at bounding box center [633, 501] width 214 height 53
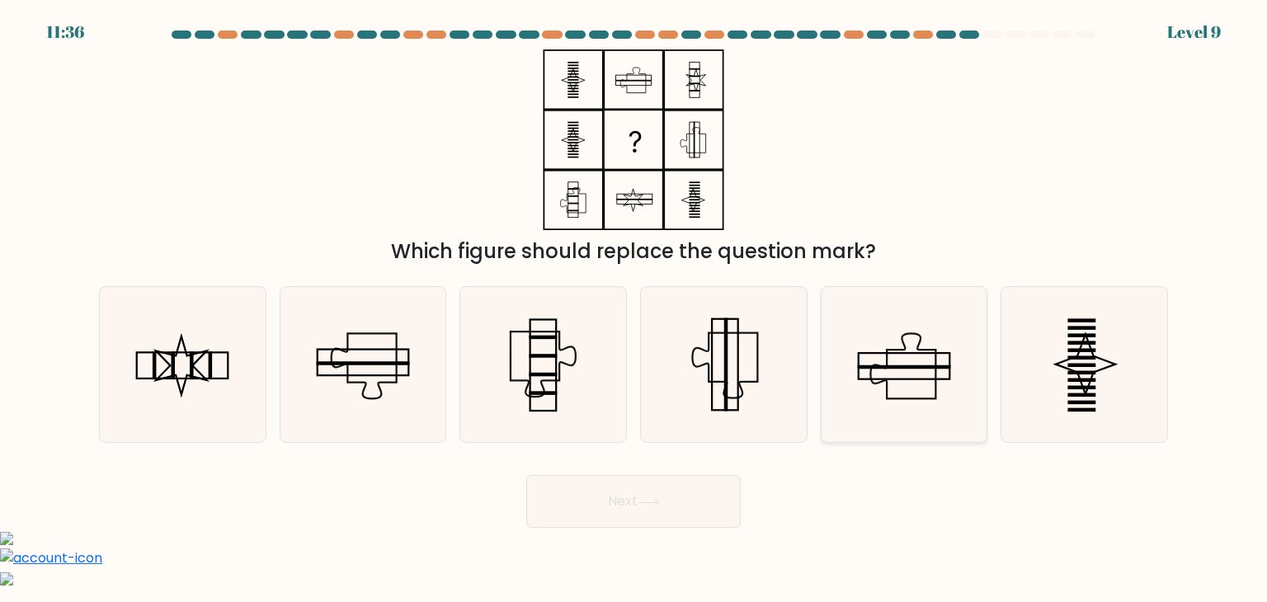
click at [895, 369] on icon at bounding box center [903, 364] width 155 height 155
click at [634, 309] on input "e." at bounding box center [633, 305] width 1 height 8
radio input "true"
click at [632, 511] on button "Next" at bounding box center [633, 501] width 214 height 53
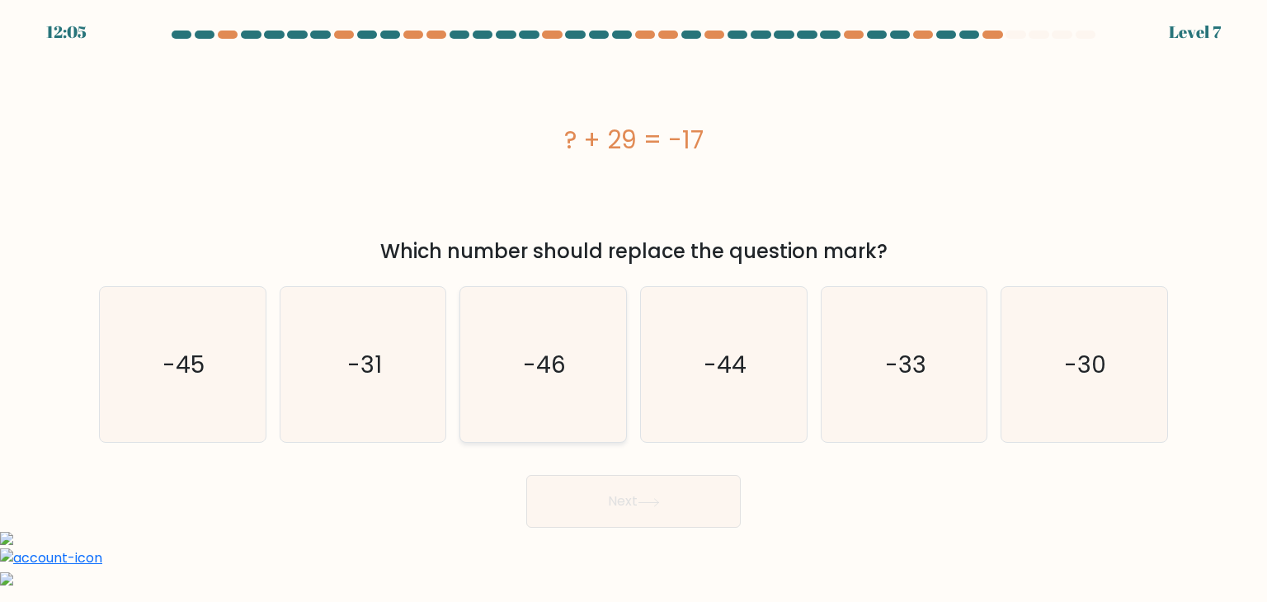
click at [517, 399] on icon "-46" at bounding box center [542, 364] width 155 height 155
click at [633, 309] on input "c. -46" at bounding box center [633, 305] width 1 height 8
radio input "true"
click at [604, 515] on button "Next" at bounding box center [633, 501] width 214 height 53
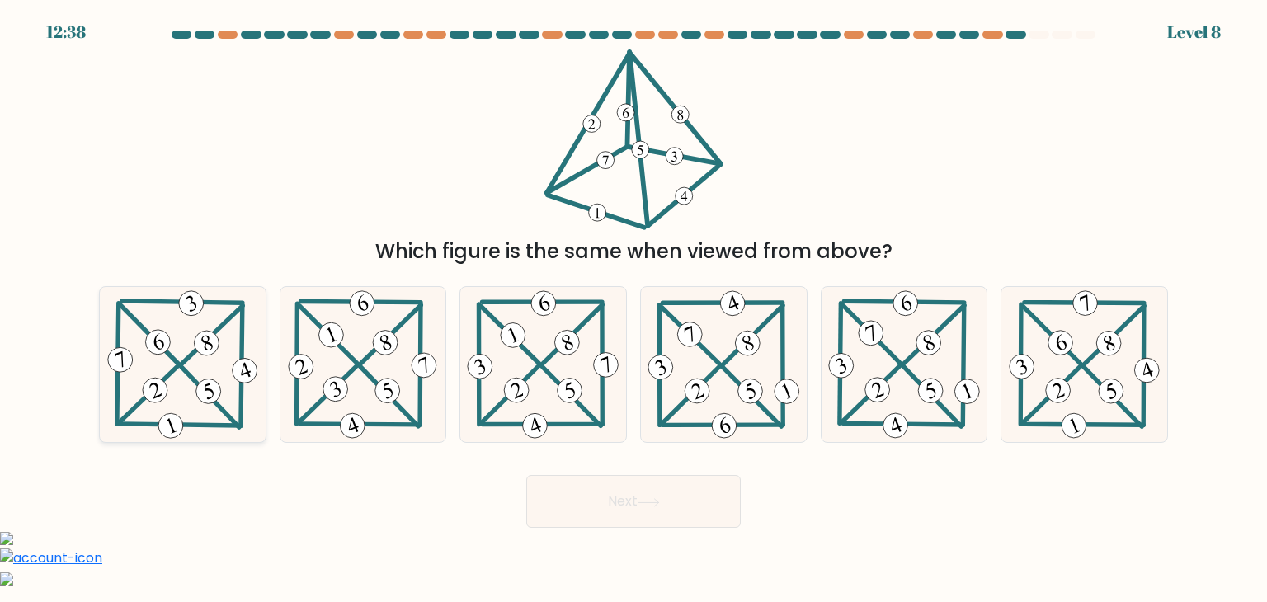
drag, startPoint x: 228, startPoint y: 374, endPoint x: 256, endPoint y: 403, distance: 40.8
click at [224, 374] on icon at bounding box center [182, 364] width 157 height 155
click at [633, 309] on input "a." at bounding box center [633, 305] width 1 height 8
radio input "true"
click at [634, 499] on button "Next" at bounding box center [633, 501] width 214 height 53
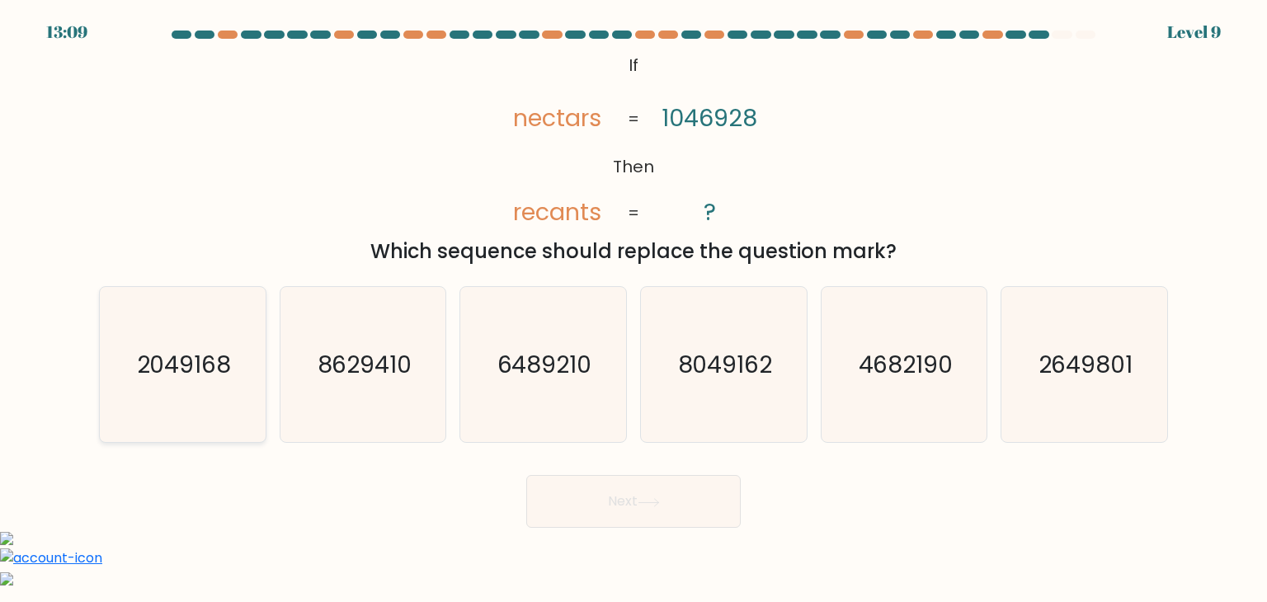
click at [217, 376] on text "2049168" at bounding box center [184, 364] width 95 height 33
click at [633, 309] on input "a. 2049168" at bounding box center [633, 305] width 1 height 8
radio input "true"
click at [627, 497] on button "Next" at bounding box center [633, 501] width 214 height 53
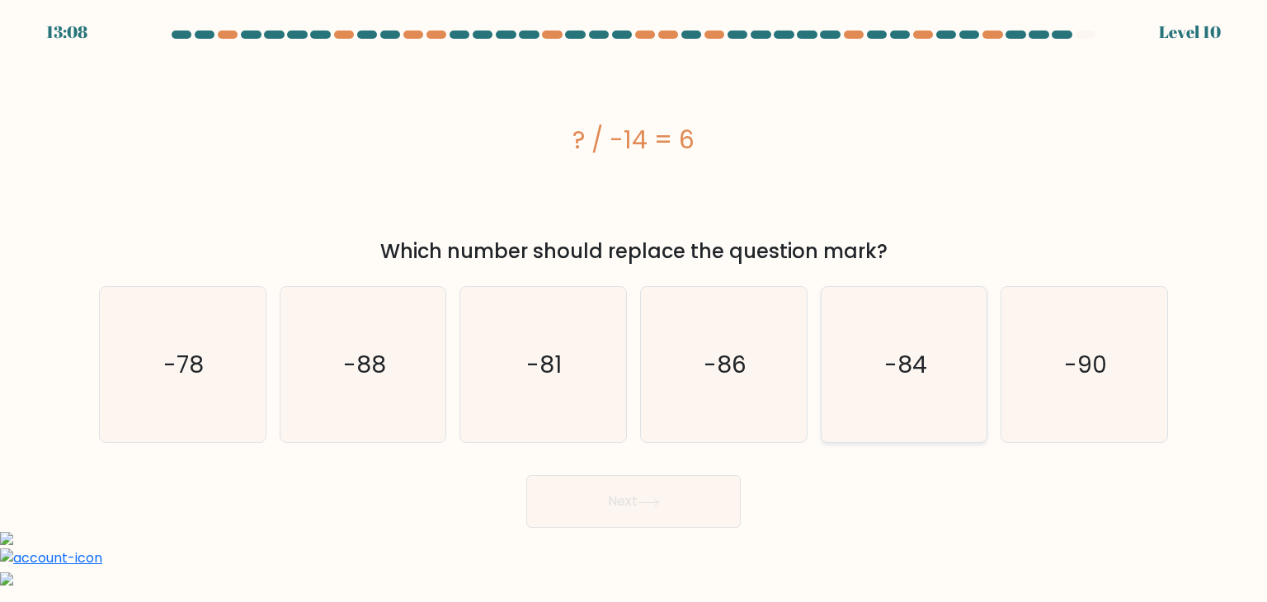
click at [844, 400] on icon "-84" at bounding box center [903, 364] width 155 height 155
click at [634, 309] on input "e. -84" at bounding box center [633, 305] width 1 height 8
radio input "true"
click at [684, 515] on button "Next" at bounding box center [633, 501] width 214 height 53
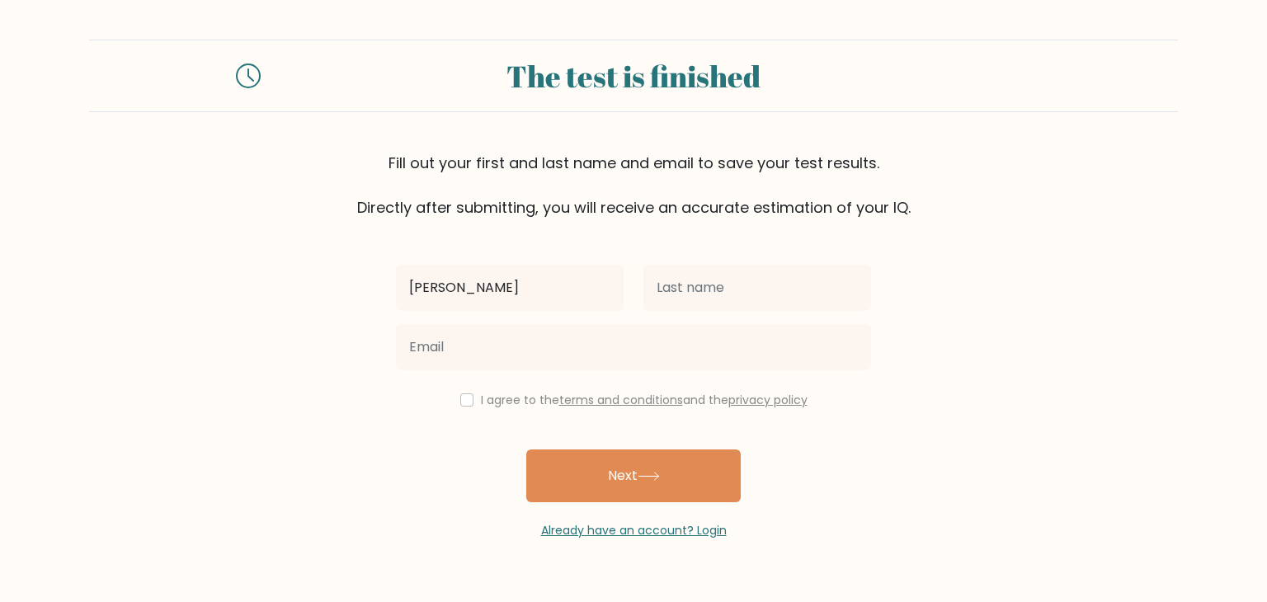
type input "[PERSON_NAME]"
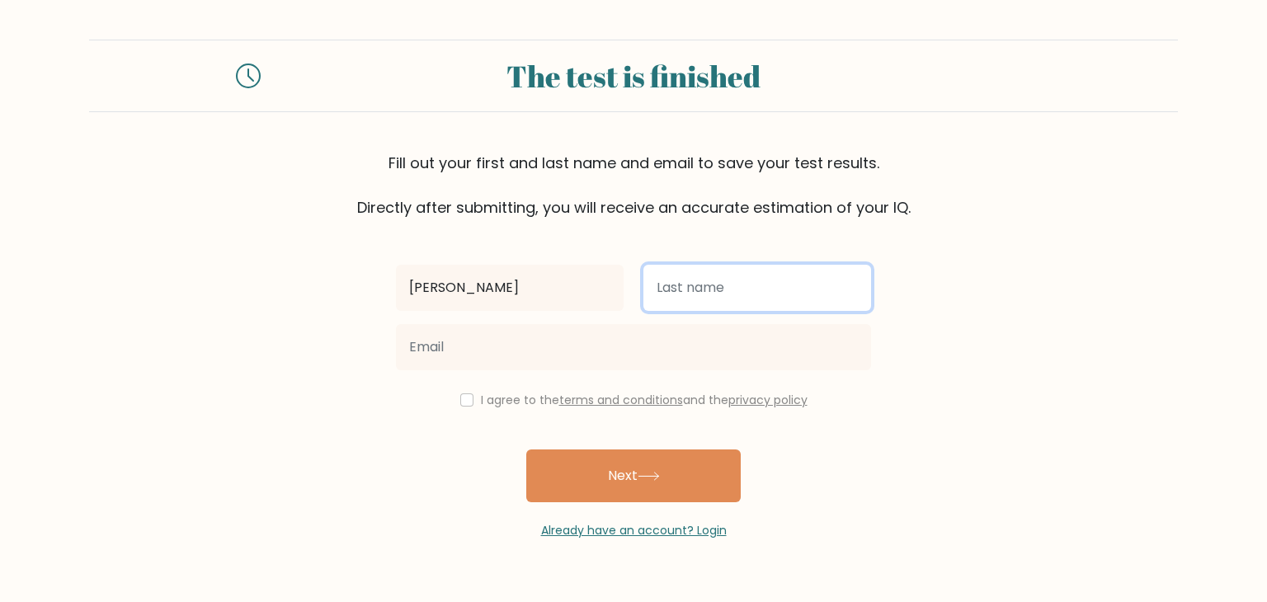
click at [721, 289] on input "text" at bounding box center [757, 288] width 228 height 46
type input "[PERSON_NAME]"
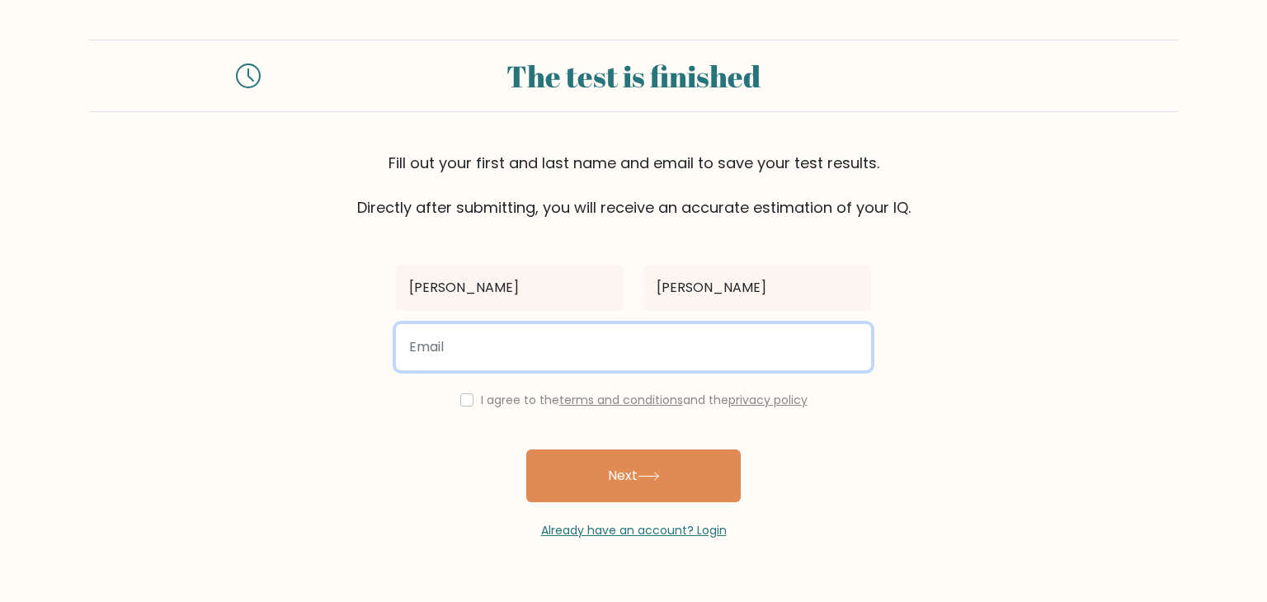
click at [637, 351] on input "email" at bounding box center [633, 347] width 475 height 46
type input "[EMAIL_ADDRESS][DOMAIN_NAME]"
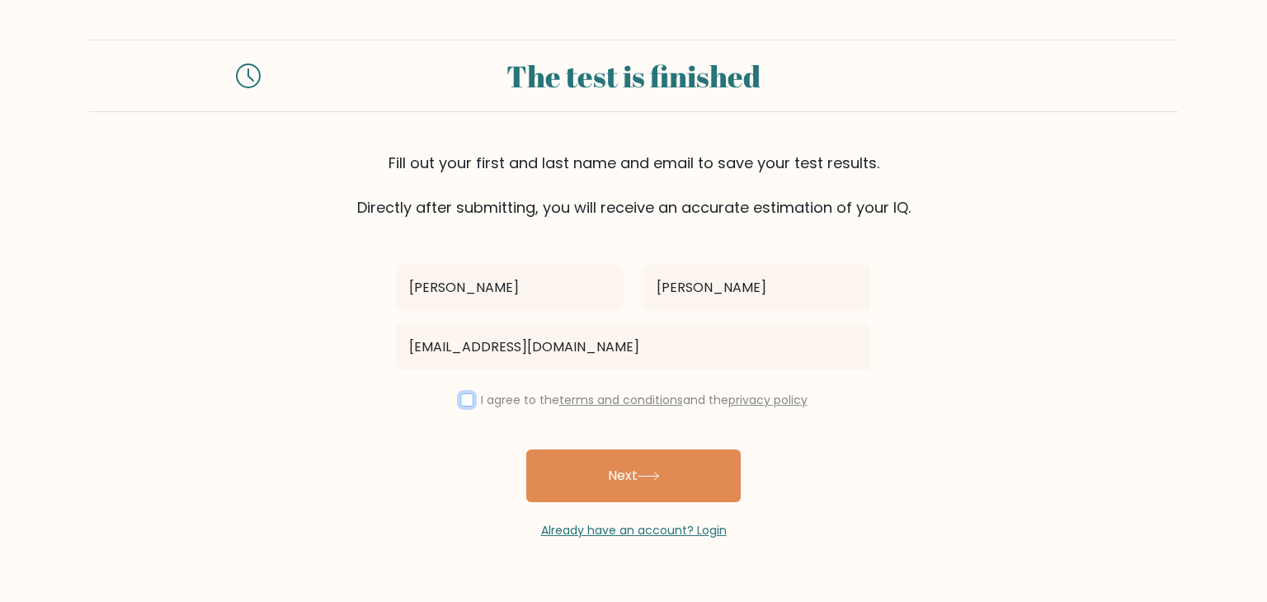
click at [462, 397] on input "checkbox" at bounding box center [466, 399] width 13 height 13
checkbox input "true"
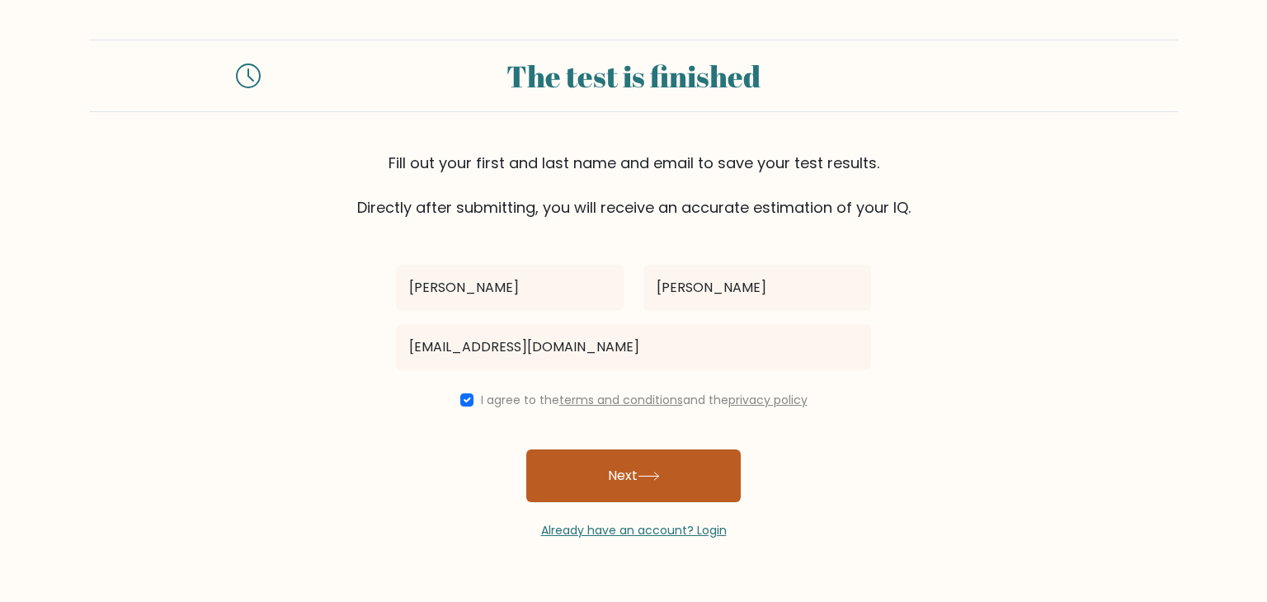
click at [682, 479] on button "Next" at bounding box center [633, 475] width 214 height 53
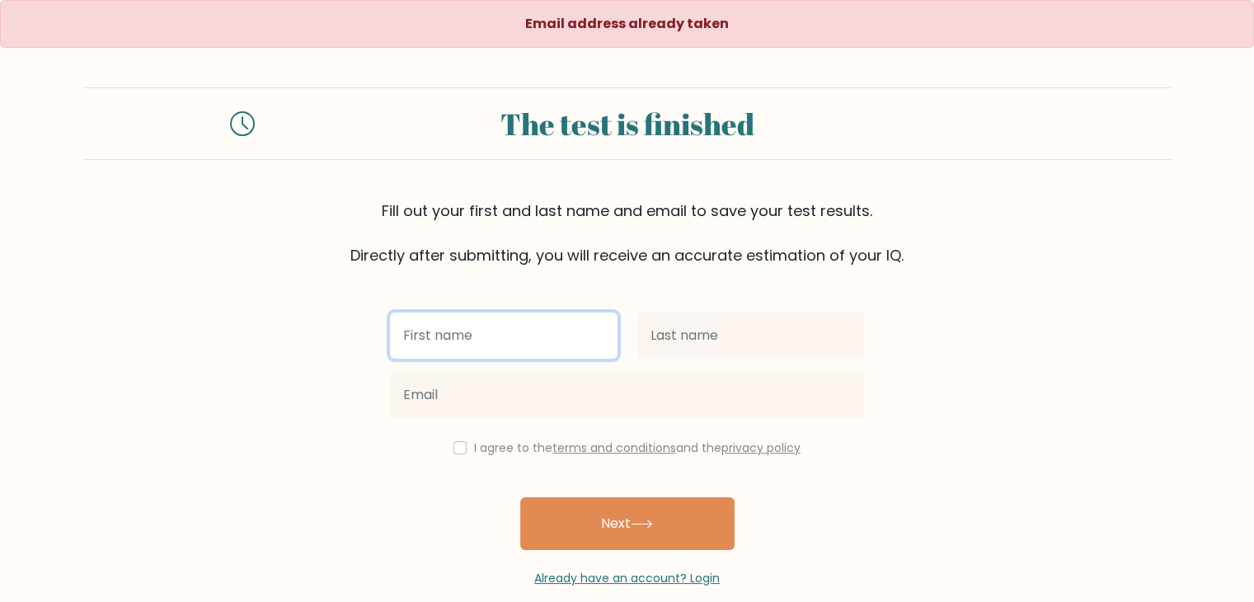
click at [432, 349] on input "text" at bounding box center [504, 336] width 228 height 46
type input "Marissa"
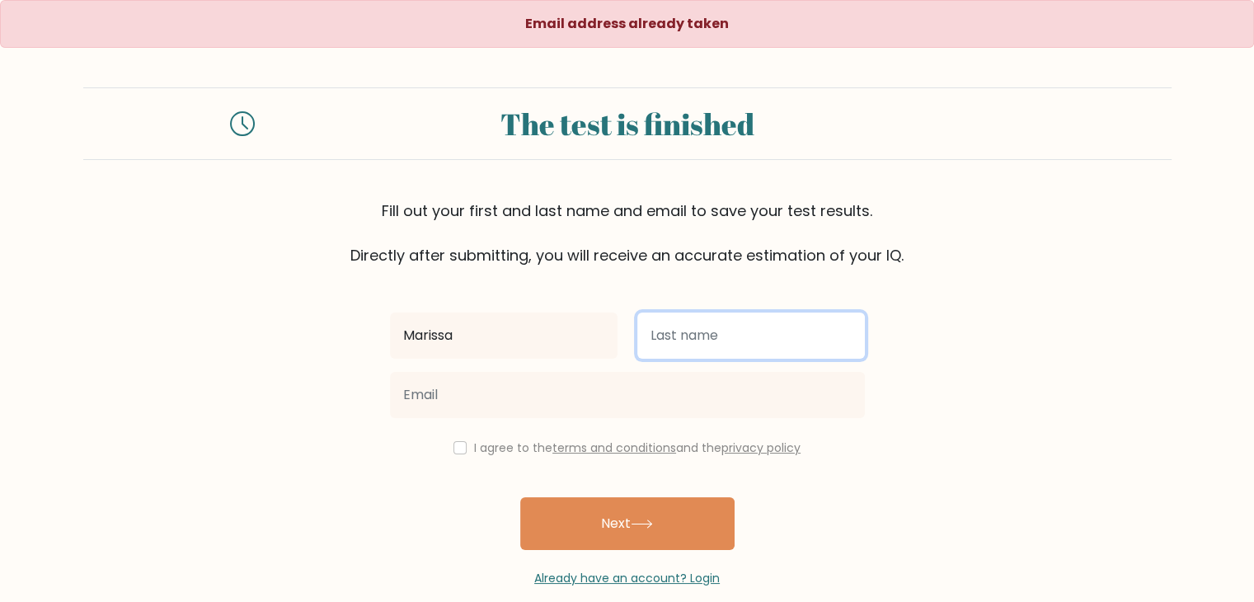
click at [689, 334] on input "text" at bounding box center [751, 336] width 228 height 46
type input "[PERSON_NAME]"
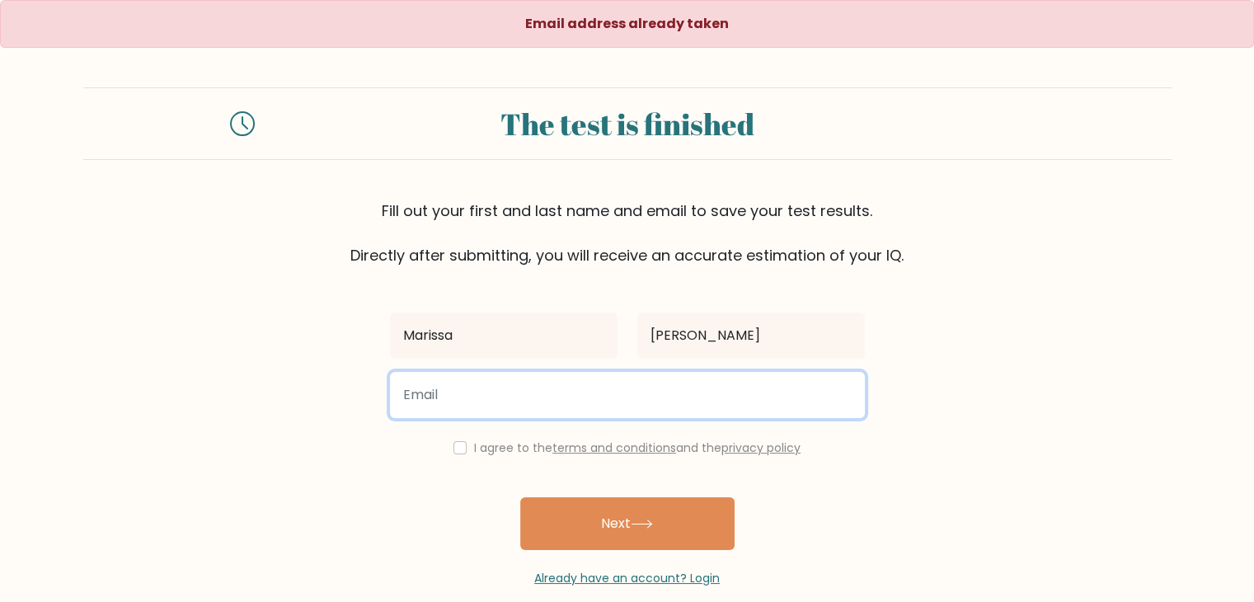
click at [557, 405] on input "email" at bounding box center [627, 395] width 475 height 46
type input "marissapamintuan35@gmail.com"
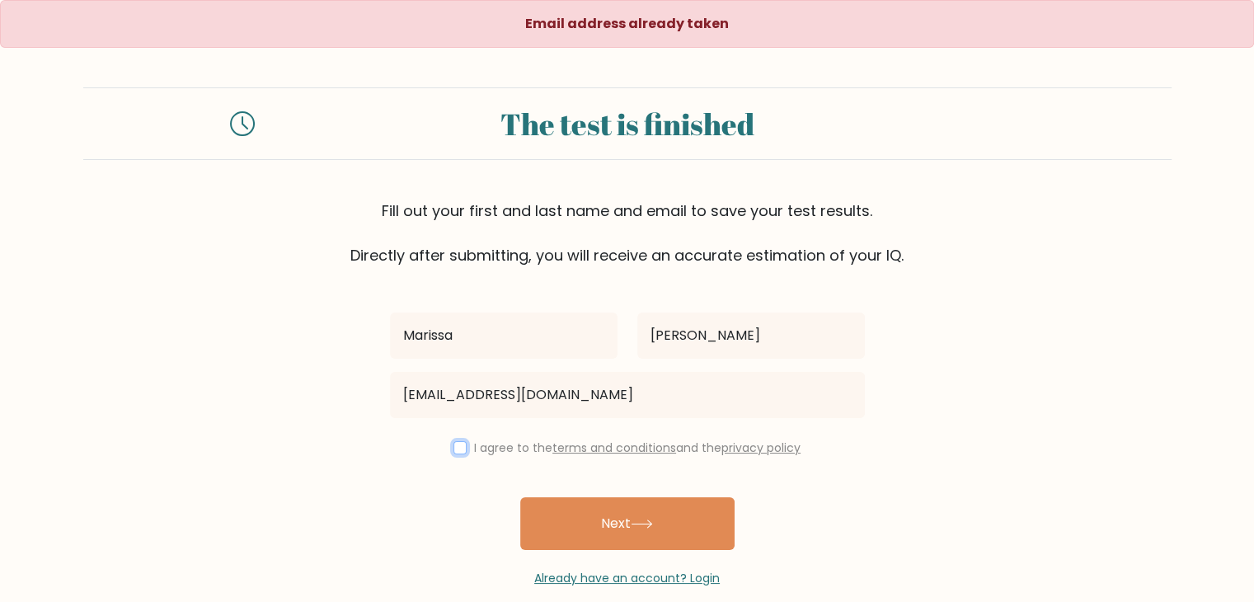
drag, startPoint x: 455, startPoint y: 444, endPoint x: 528, endPoint y: 476, distance: 79.0
click at [458, 449] on input "checkbox" at bounding box center [460, 447] width 13 height 13
checkbox input "true"
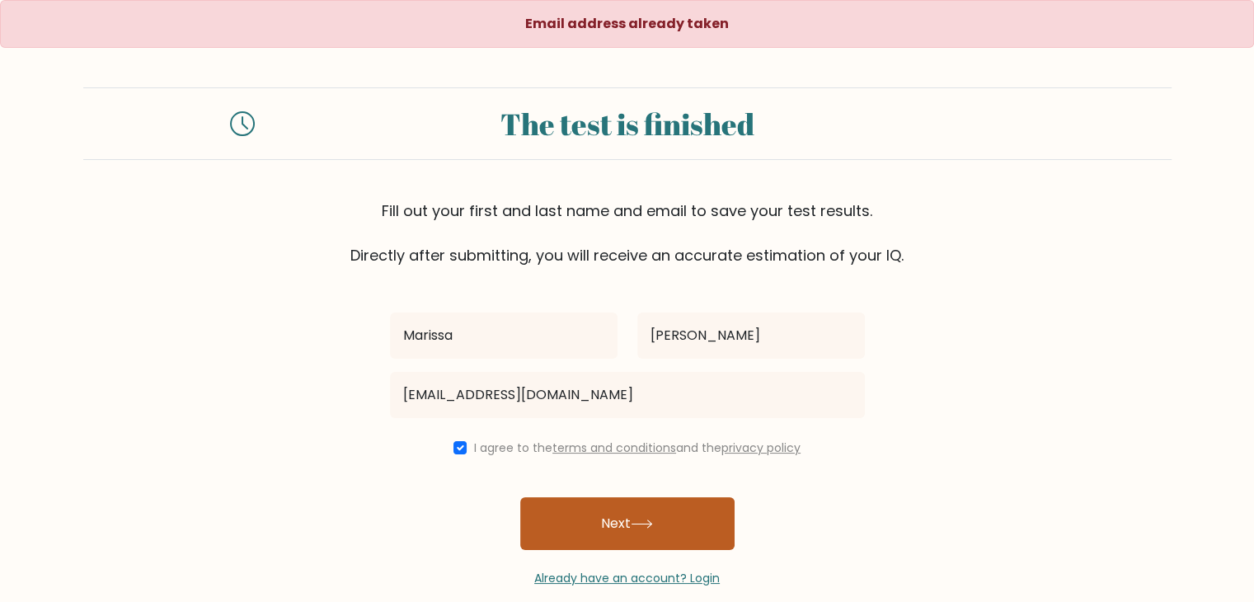
click at [631, 518] on button "Next" at bounding box center [627, 523] width 214 height 53
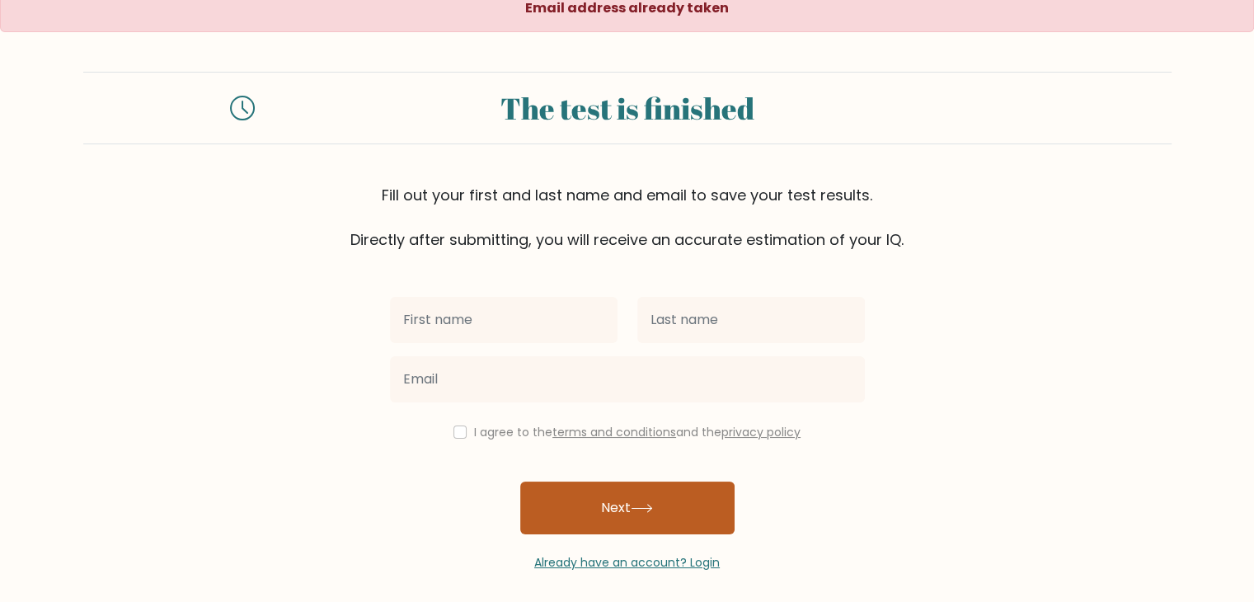
scroll to position [24, 0]
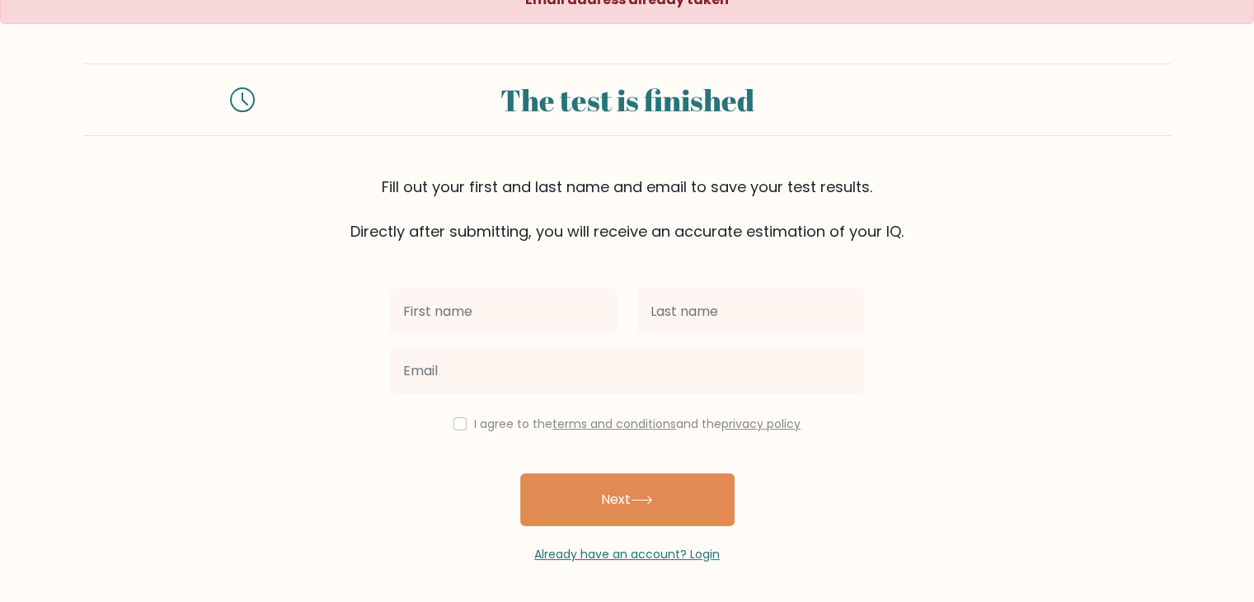
drag, startPoint x: 533, startPoint y: 304, endPoint x: 531, endPoint y: 317, distance: 13.3
click at [532, 308] on input "text" at bounding box center [504, 312] width 228 height 46
type input "Marissa"
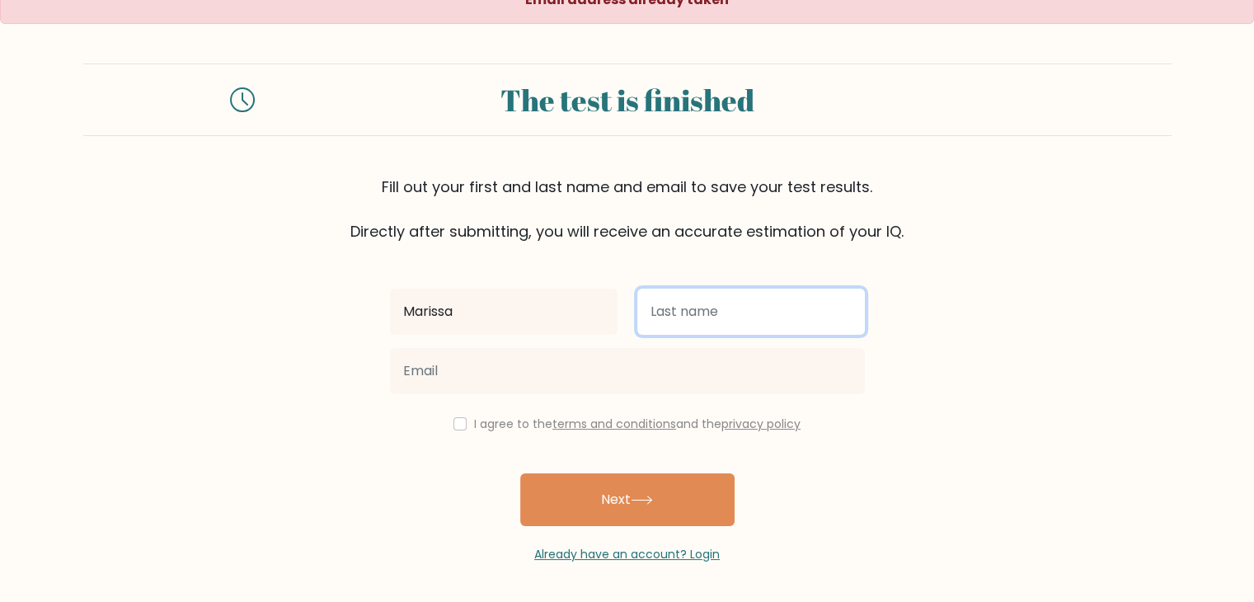
click at [701, 322] on input "text" at bounding box center [751, 312] width 228 height 46
type input "Pamintuan"
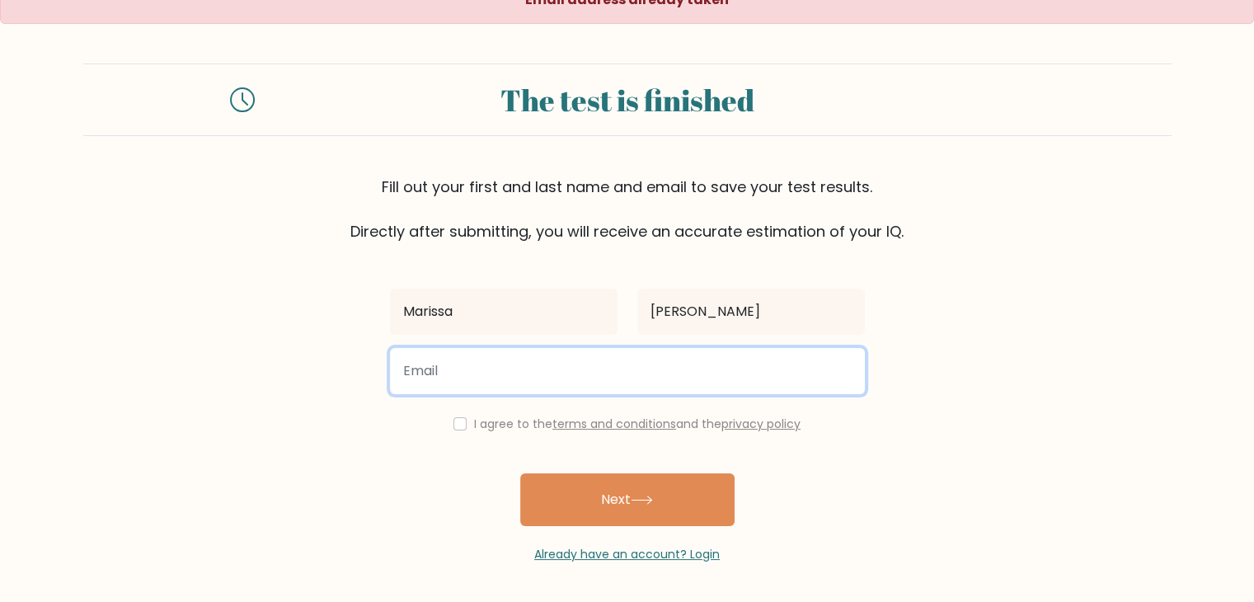
click at [631, 382] on input "email" at bounding box center [627, 371] width 475 height 46
click at [523, 384] on input "email" at bounding box center [627, 371] width 475 height 46
type input "pamintuanmarissa178@gmail.com"
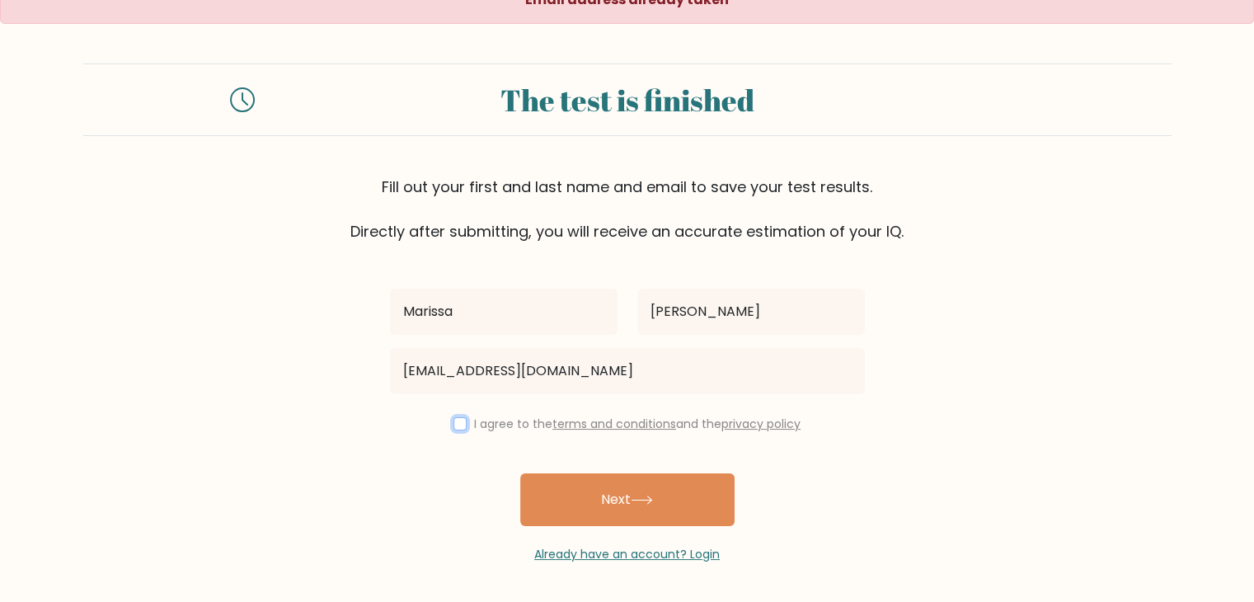
click at [454, 426] on input "checkbox" at bounding box center [460, 423] width 13 height 13
checkbox input "true"
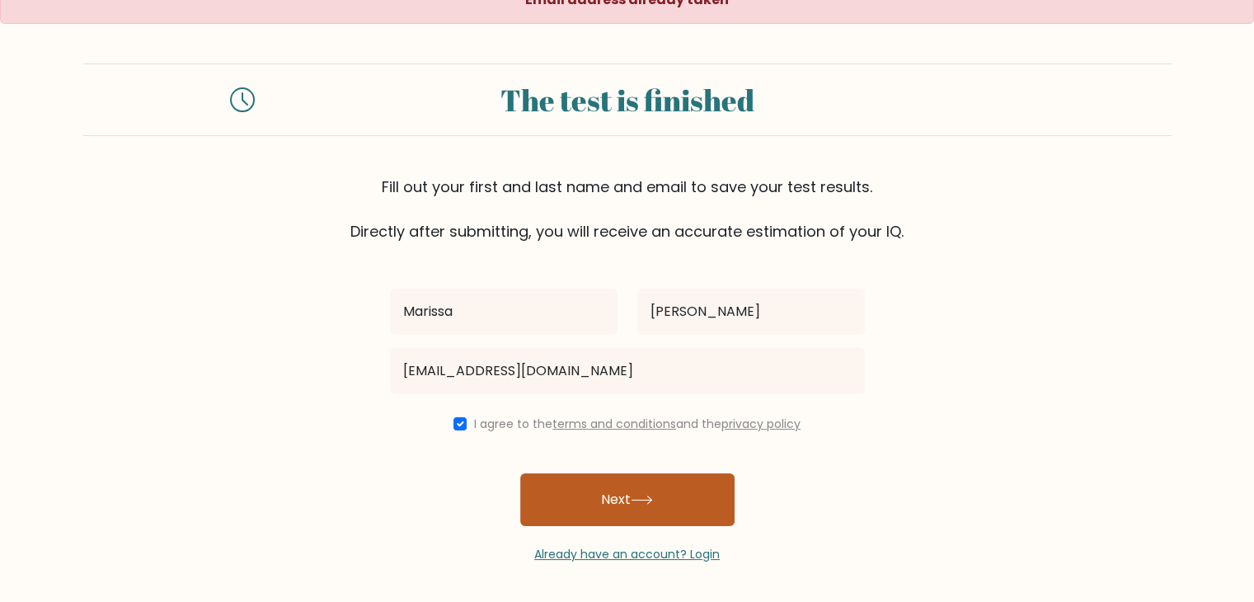
click at [662, 504] on button "Next" at bounding box center [627, 499] width 214 height 53
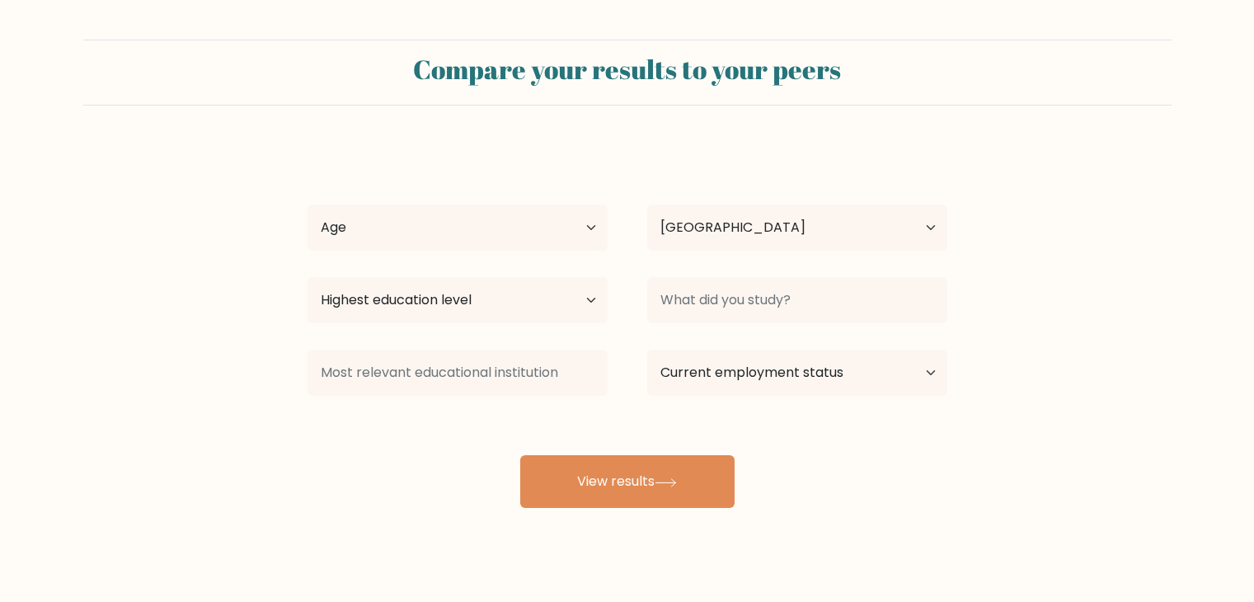
select select "PH"
click at [577, 231] on select "Age Under [DEMOGRAPHIC_DATA] [DEMOGRAPHIC_DATA] [DEMOGRAPHIC_DATA] [DEMOGRAPHIC…" at bounding box center [458, 227] width 300 height 46
select select "35_44"
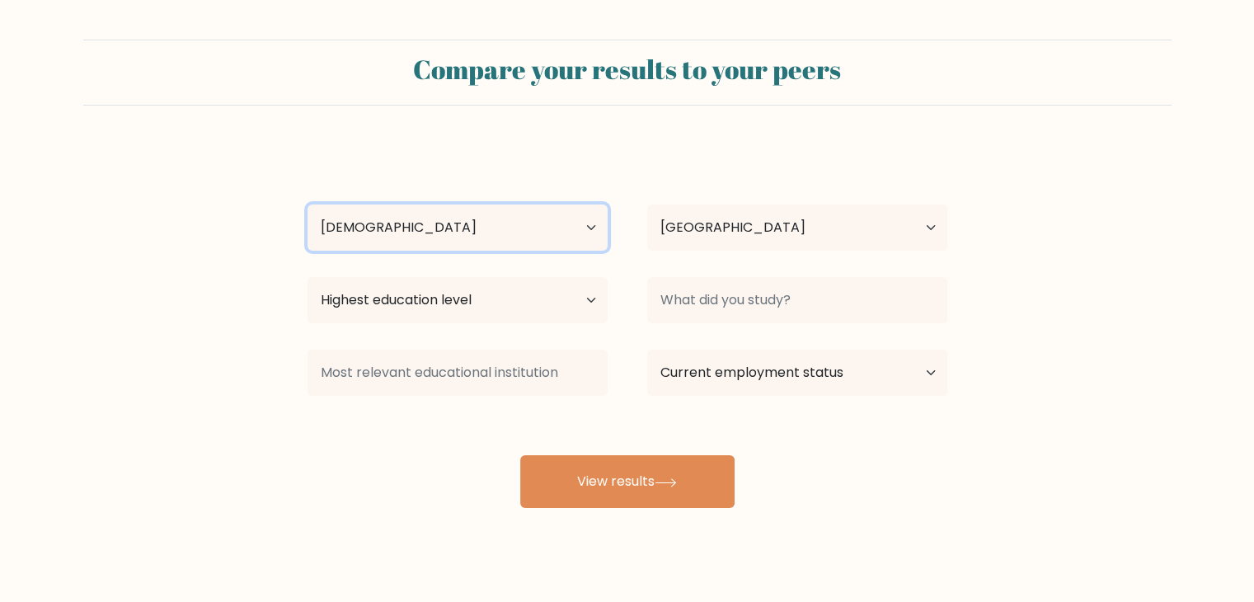
click at [308, 204] on select "Age Under [DEMOGRAPHIC_DATA] [DEMOGRAPHIC_DATA] [DEMOGRAPHIC_DATA] [DEMOGRAPHIC…" at bounding box center [458, 227] width 300 height 46
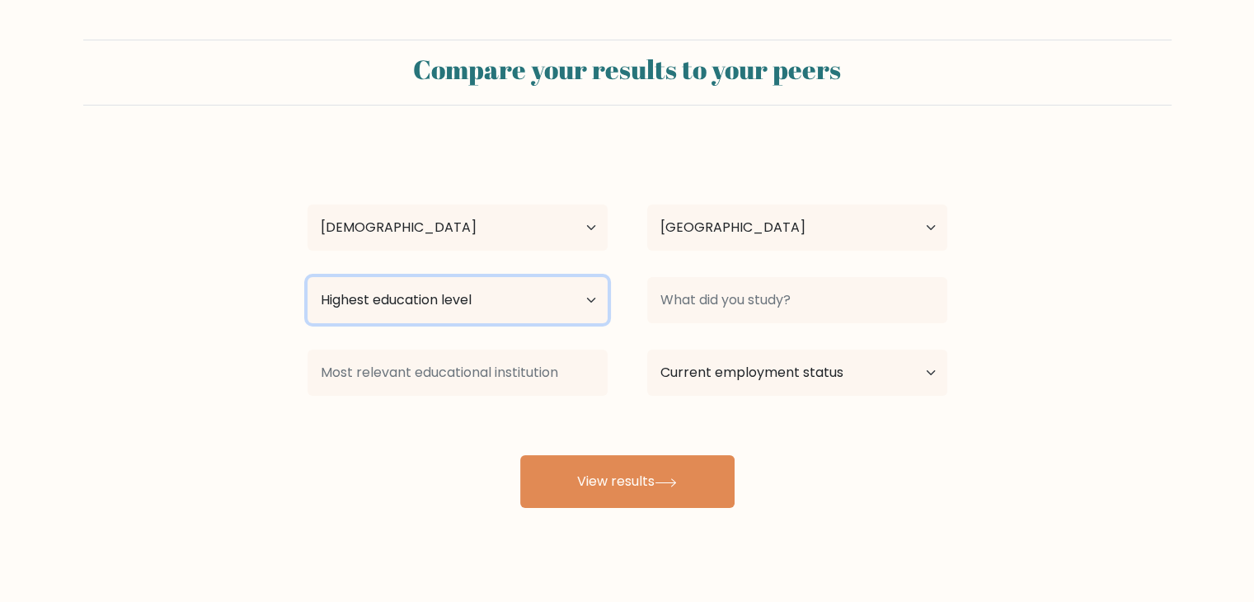
click at [589, 301] on select "Highest education level No schooling Primary Lower Secondary Upper Secondary Oc…" at bounding box center [458, 300] width 300 height 46
select select "bachelors_degree"
click at [308, 277] on select "Highest education level No schooling Primary Lower Secondary Upper Secondary Oc…" at bounding box center [458, 300] width 300 height 46
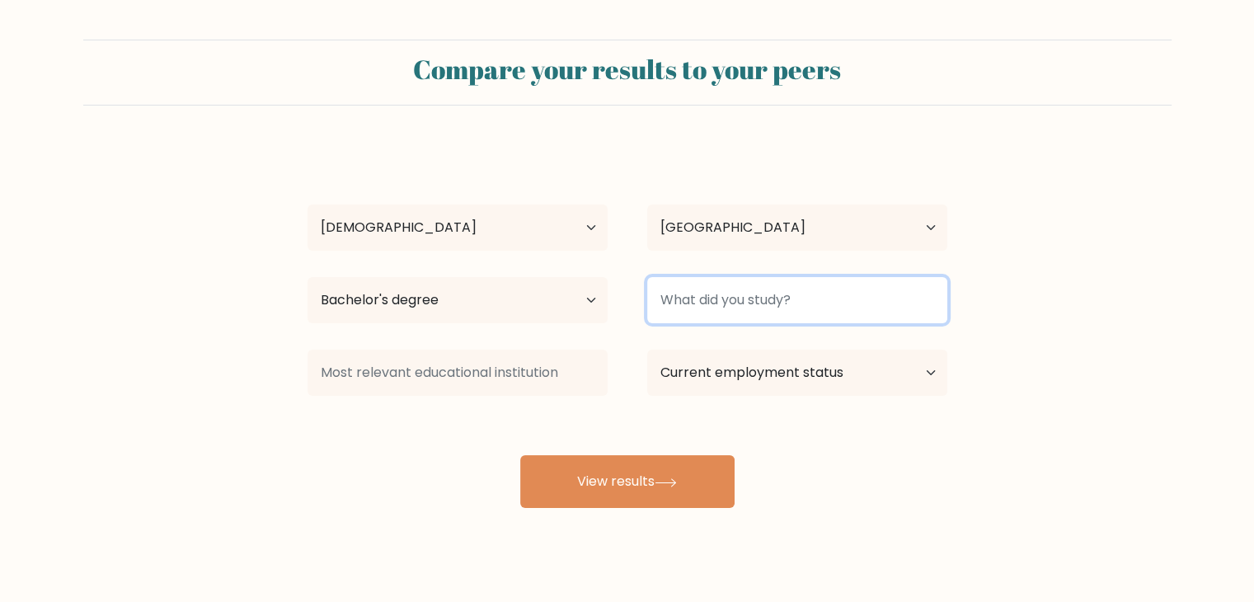
click at [900, 296] on input at bounding box center [797, 300] width 300 height 46
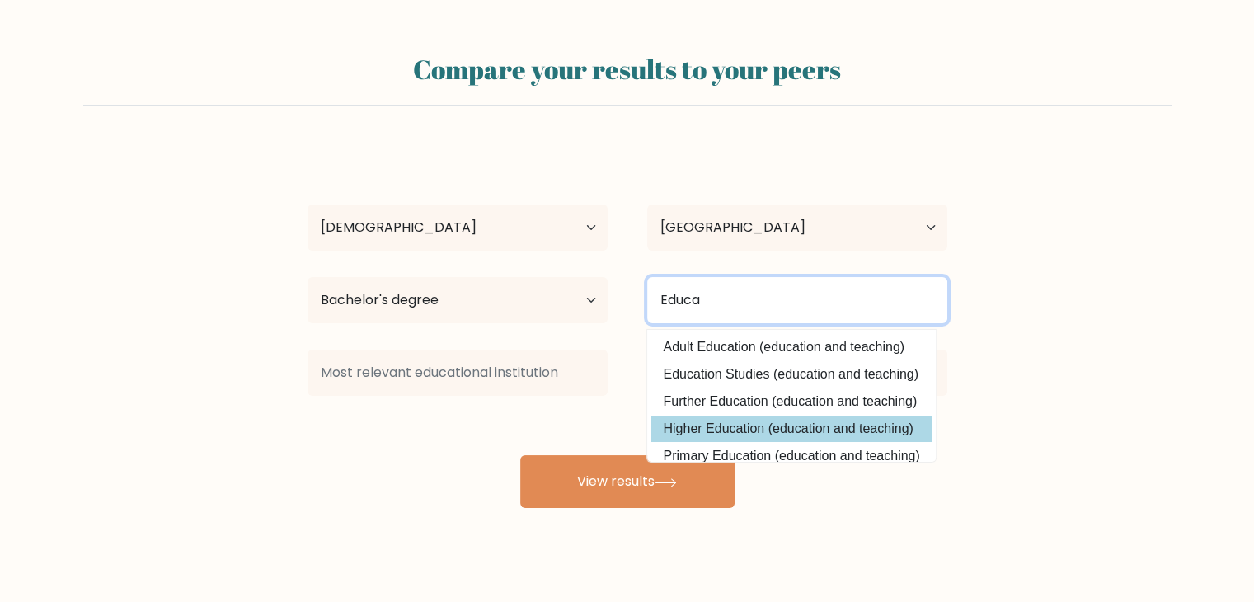
type input "Educa"
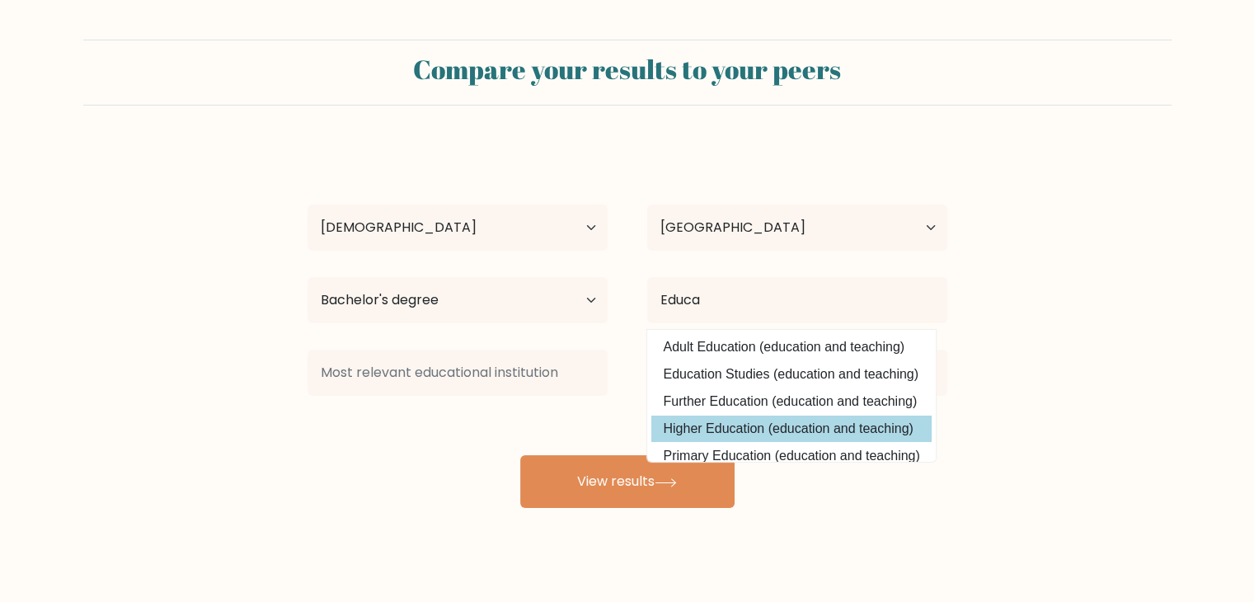
click at [856, 426] on div "[PERSON_NAME] Age Under [DEMOGRAPHIC_DATA] [DEMOGRAPHIC_DATA] [DEMOGRAPHIC_DATA…" at bounding box center [628, 326] width 660 height 363
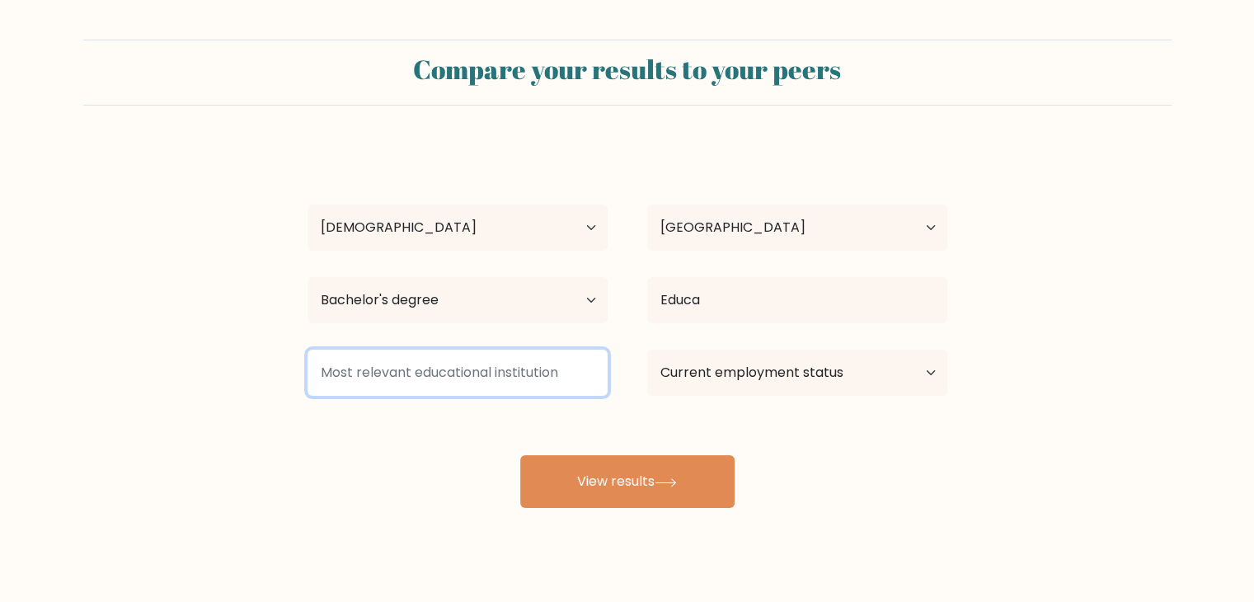
click at [558, 378] on input at bounding box center [458, 373] width 300 height 46
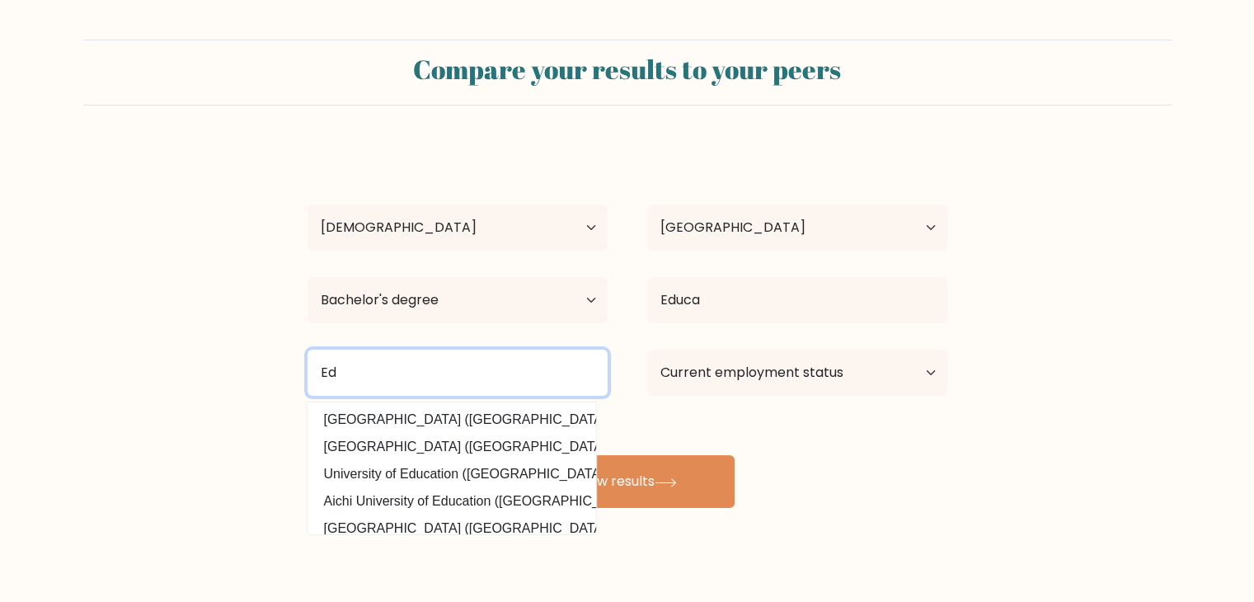
type input "E"
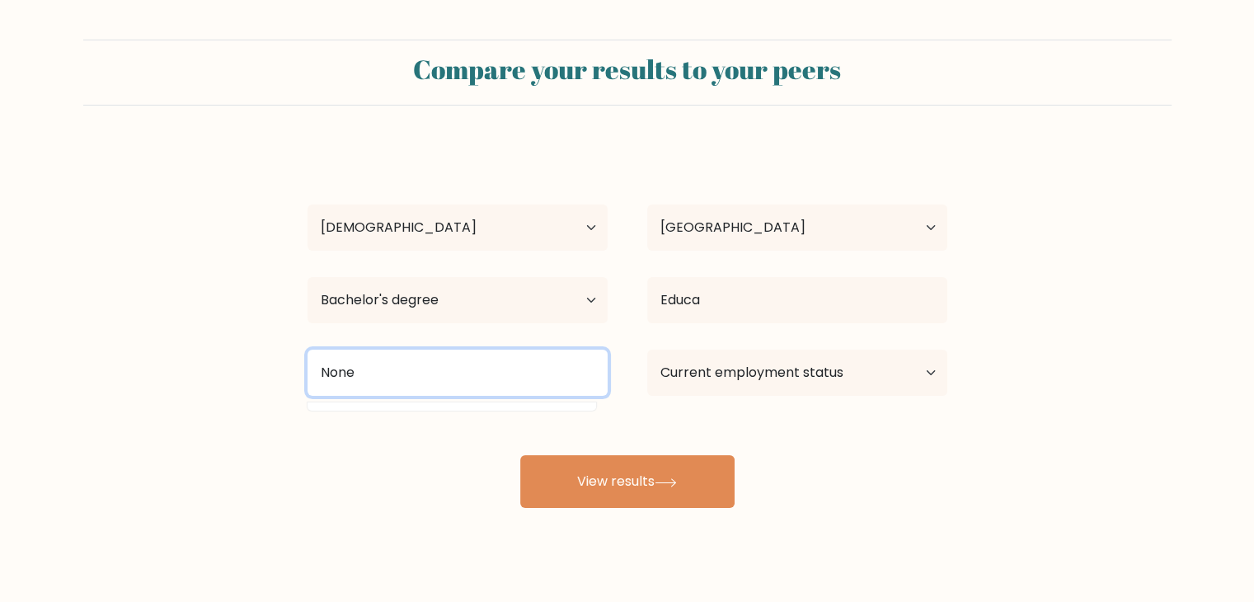
type input "None"
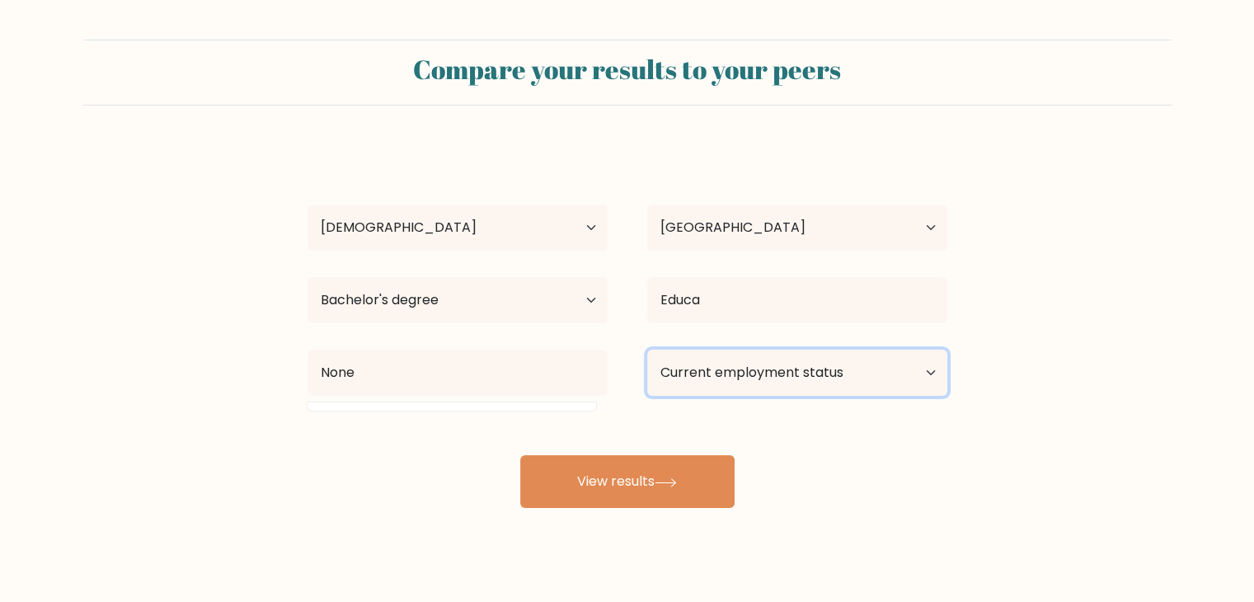
click at [918, 378] on select "Current employment status Employed Student Retired Other / prefer not to answer" at bounding box center [797, 373] width 300 height 46
select select "other"
click at [647, 350] on select "Current employment status Employed Student Retired Other / prefer not to answer" at bounding box center [797, 373] width 300 height 46
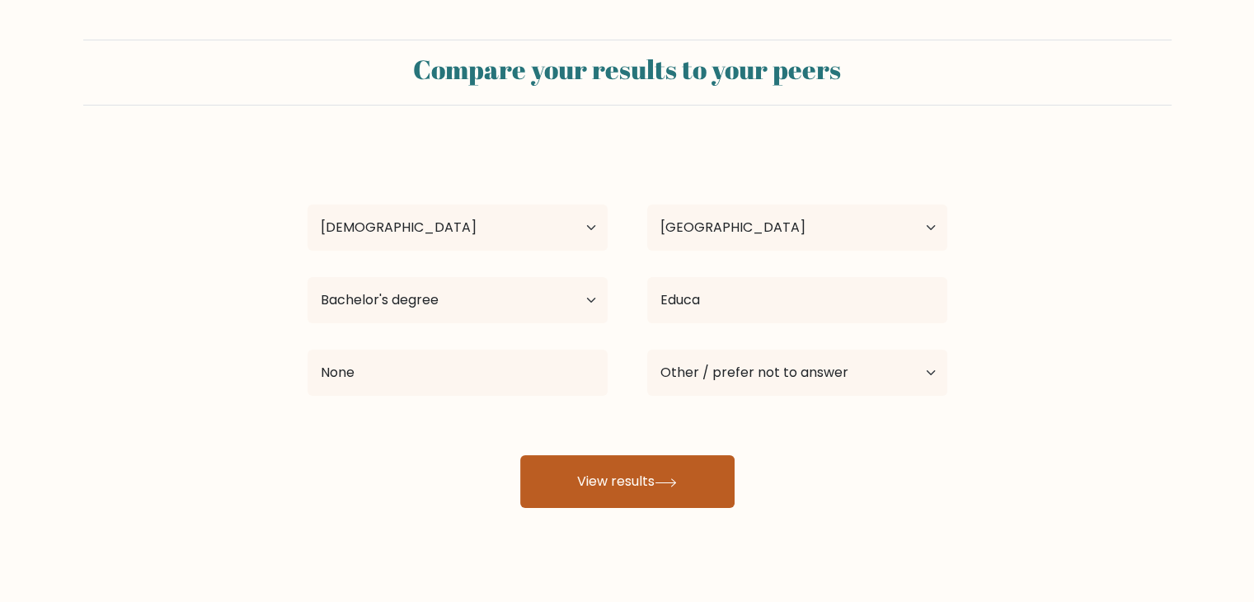
click at [660, 493] on button "View results" at bounding box center [627, 481] width 214 height 53
